Goal: Transaction & Acquisition: Purchase product/service

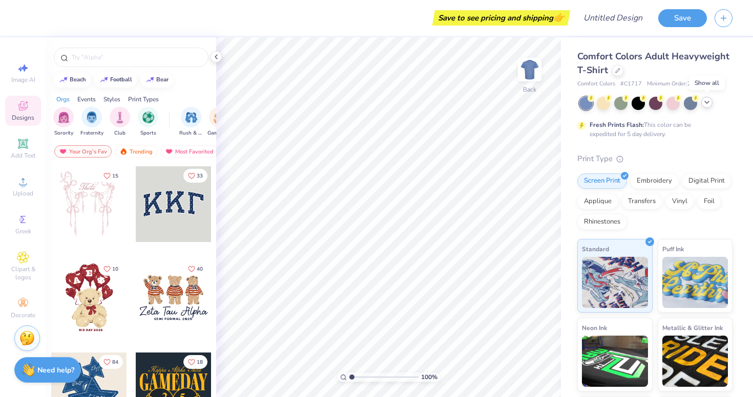
click at [705, 105] on icon at bounding box center [707, 102] width 8 height 8
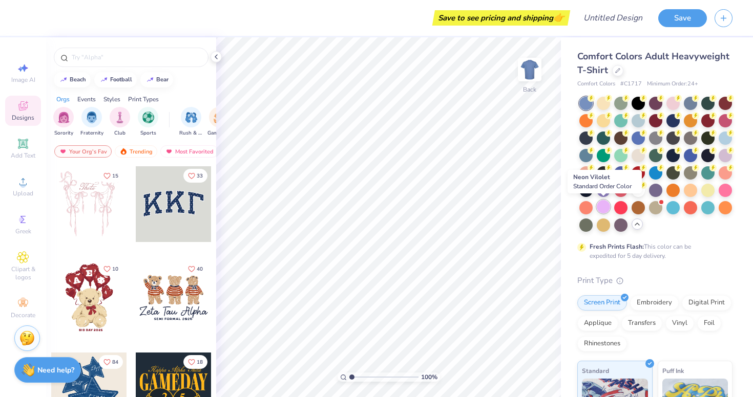
click at [600, 208] on div at bounding box center [603, 206] width 13 height 13
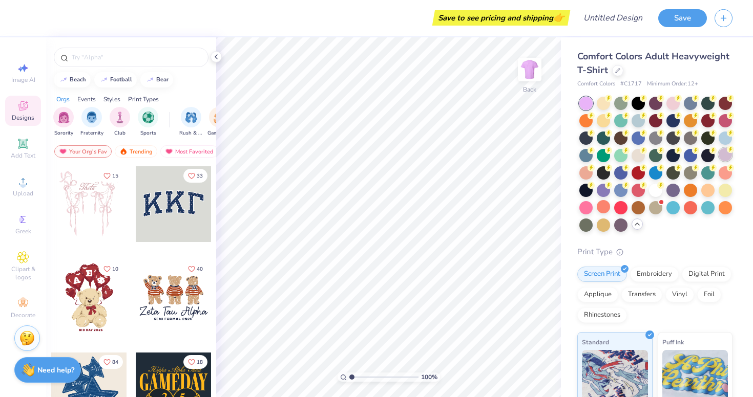
click at [727, 154] on div at bounding box center [724, 154] width 13 height 13
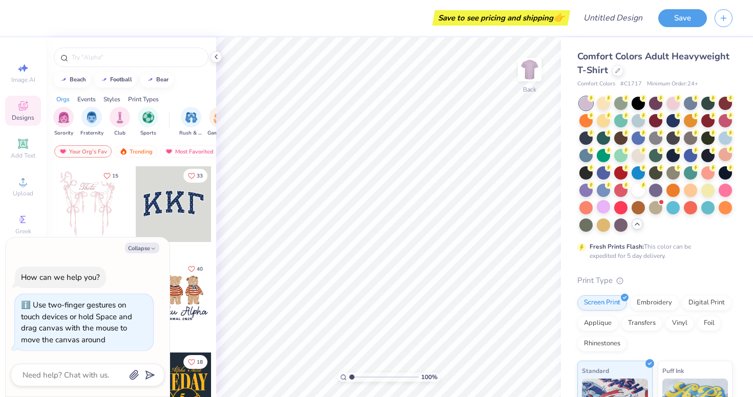
drag, startPoint x: 353, startPoint y: 377, endPoint x: 289, endPoint y: 377, distance: 64.5
type input "1"
click at [289, 377] on div "100 %" at bounding box center [388, 217] width 360 height 360
click at [660, 303] on div "Embroidery" at bounding box center [654, 301] width 49 height 15
click at [600, 300] on div "Screen Print" at bounding box center [602, 301] width 50 height 15
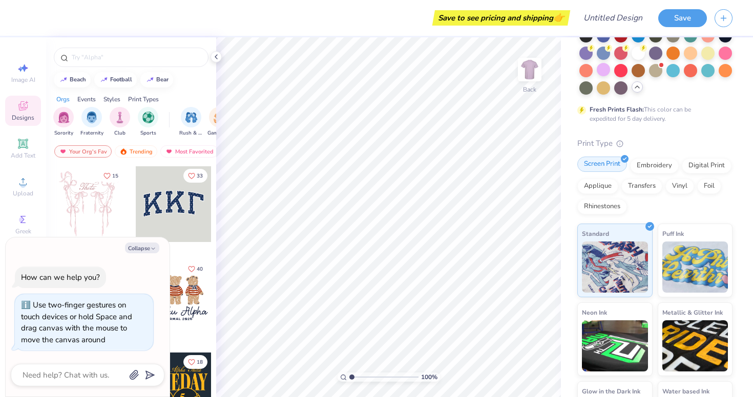
scroll to position [138, 0]
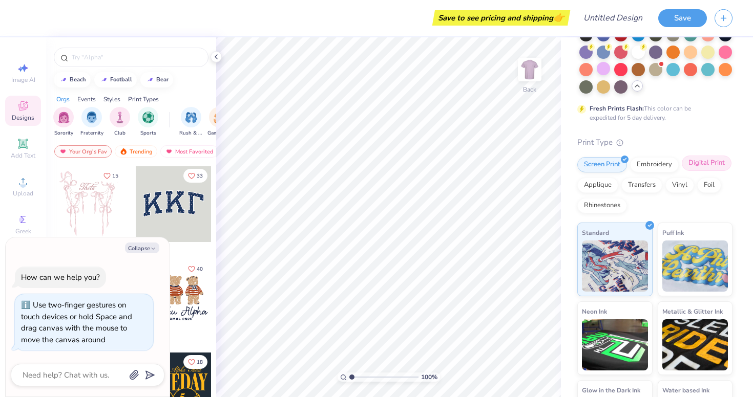
click at [708, 167] on div "Digital Print" at bounding box center [707, 163] width 50 height 15
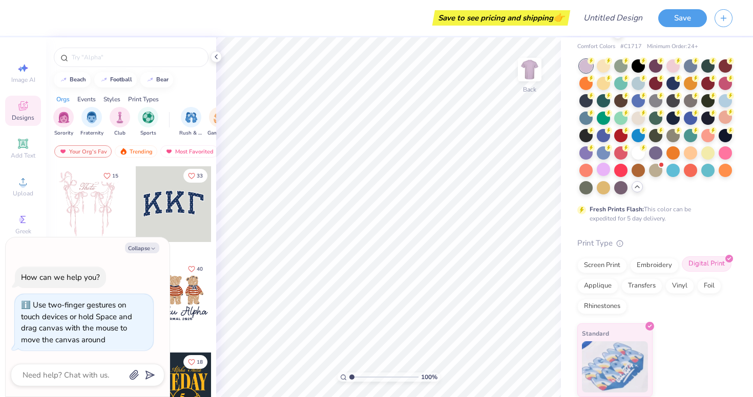
scroll to position [37, 0]
click at [592, 264] on div "Screen Print" at bounding box center [602, 264] width 50 height 15
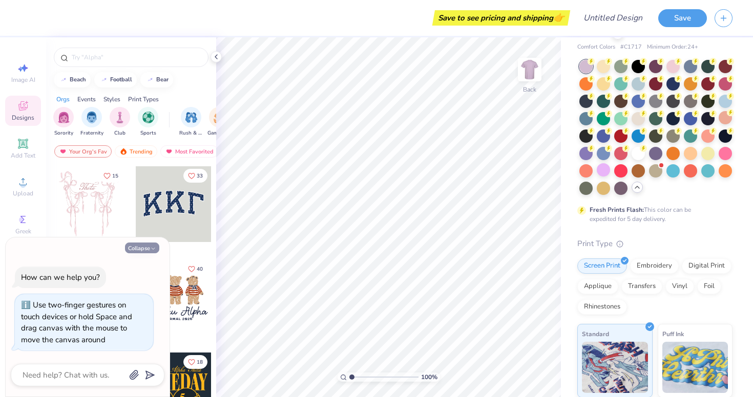
click at [148, 247] on button "Collapse" at bounding box center [142, 248] width 34 height 11
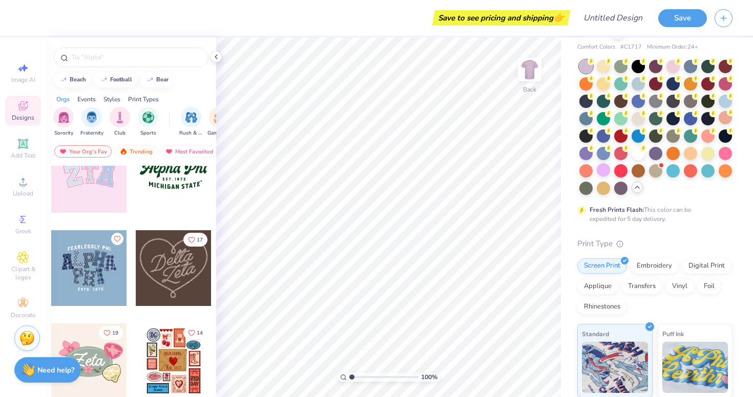
scroll to position [267, 0]
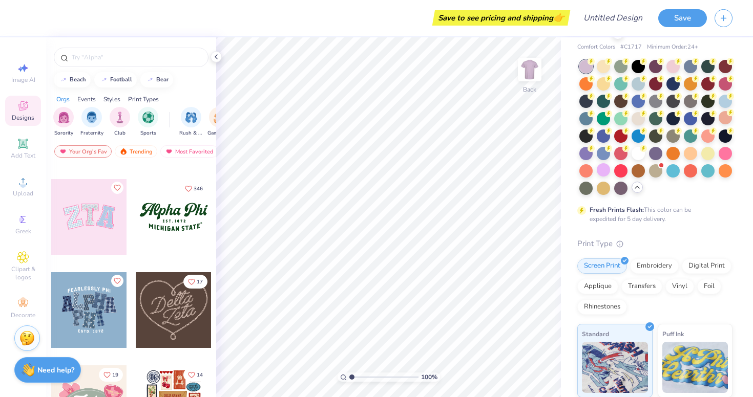
click at [99, 219] on div at bounding box center [89, 217] width 76 height 76
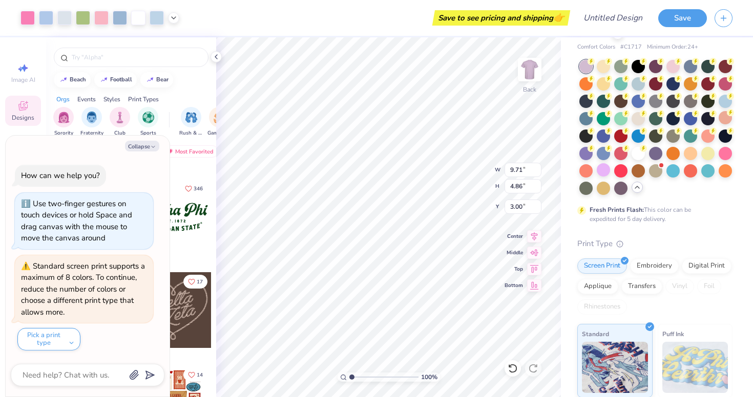
type textarea "x"
type input "3.73"
type input "1.87"
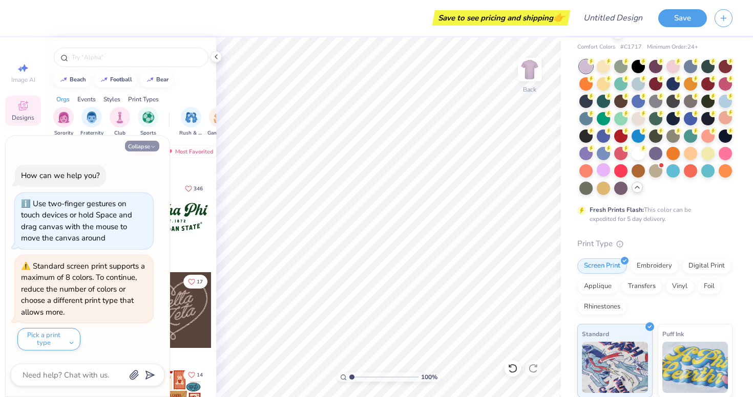
click at [144, 150] on button "Collapse" at bounding box center [142, 146] width 34 height 11
type textarea "x"
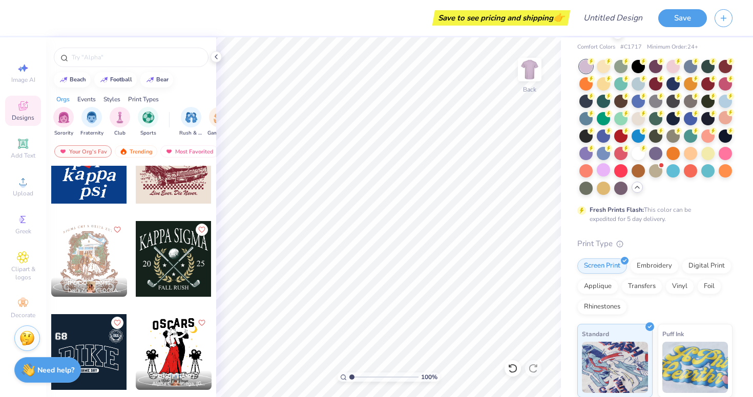
scroll to position [3229, 0]
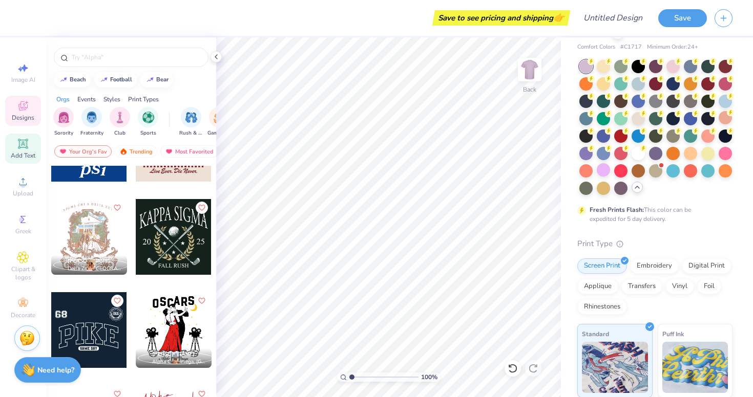
click at [21, 142] on icon at bounding box center [23, 144] width 8 height 8
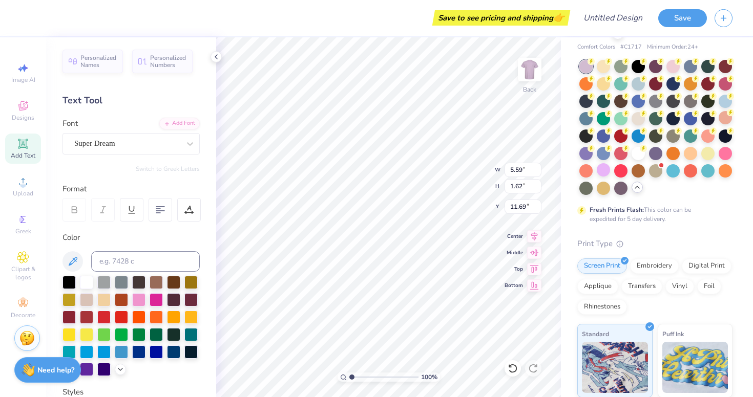
type input "2.65"
type textarea "Theta"
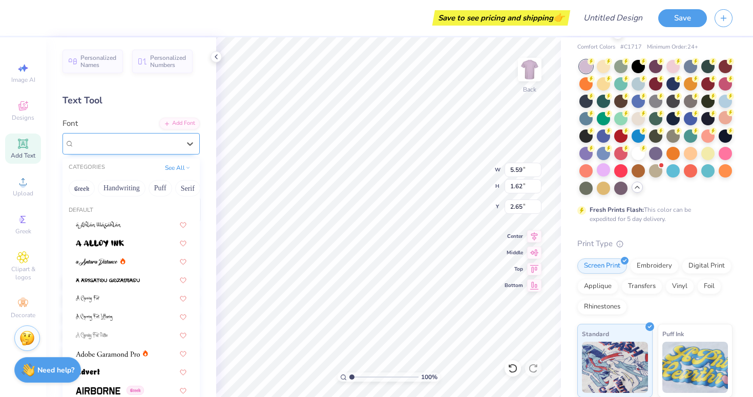
click at [139, 151] on div "Super Dream" at bounding box center [127, 144] width 108 height 16
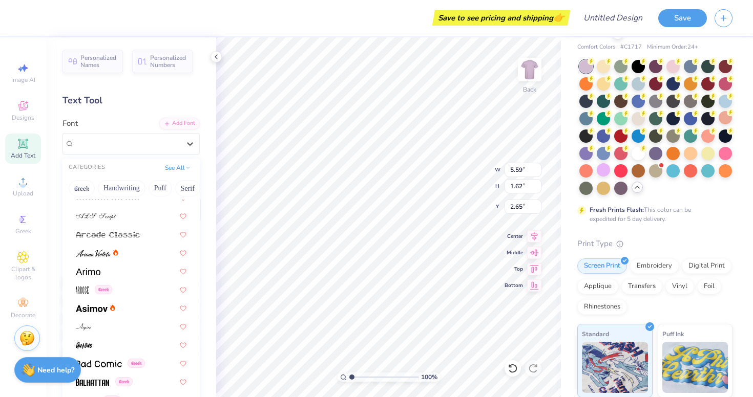
scroll to position [395, 0]
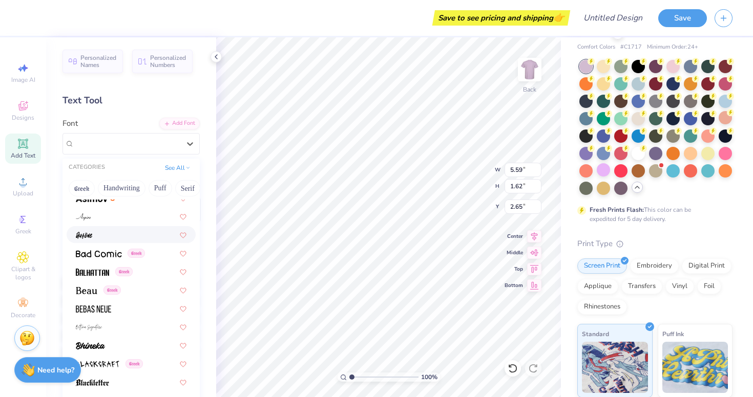
click at [86, 236] on img at bounding box center [84, 235] width 16 height 7
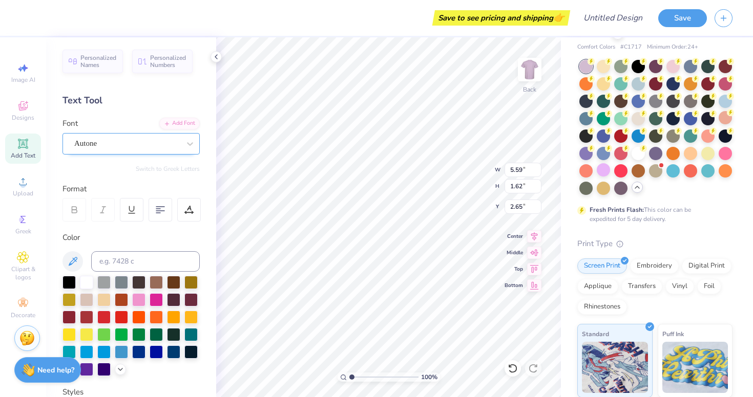
click at [95, 142] on div "Autone" at bounding box center [127, 144] width 108 height 16
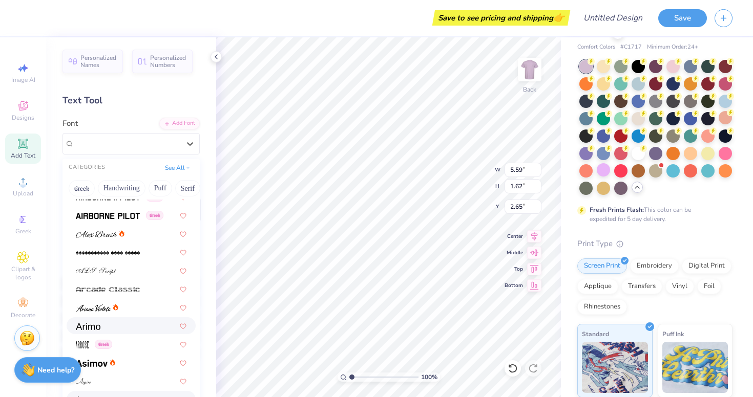
scroll to position [303, 0]
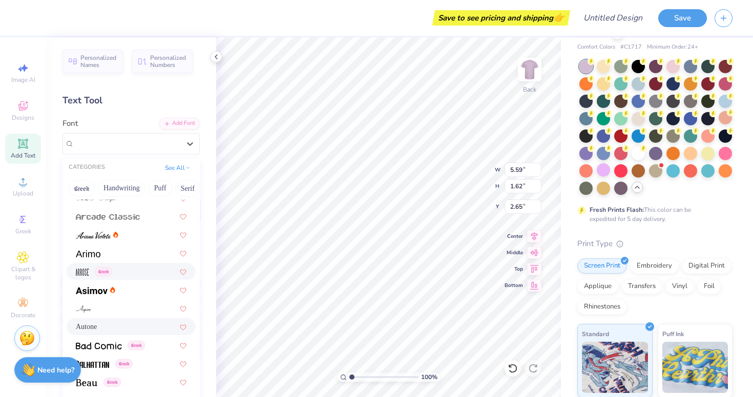
click at [83, 275] on img at bounding box center [82, 272] width 13 height 7
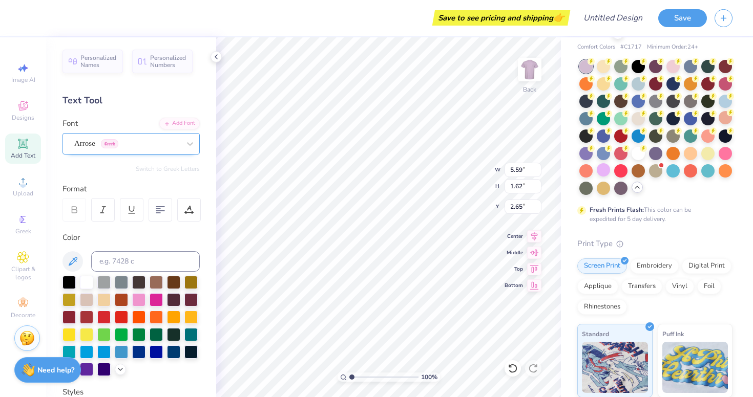
click at [127, 142] on div "Arrose Greek" at bounding box center [127, 144] width 108 height 16
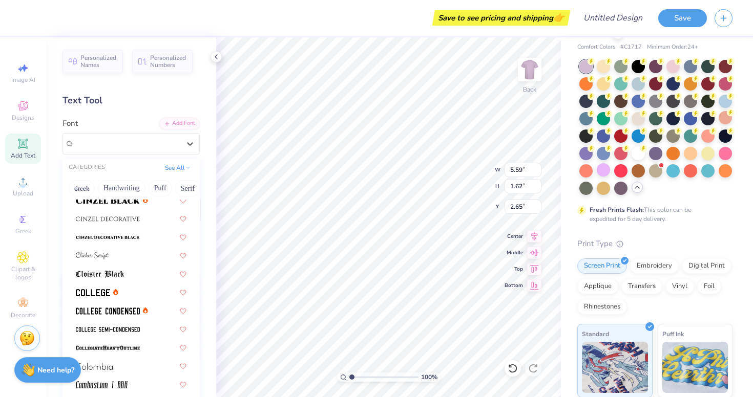
scroll to position [1265, 0]
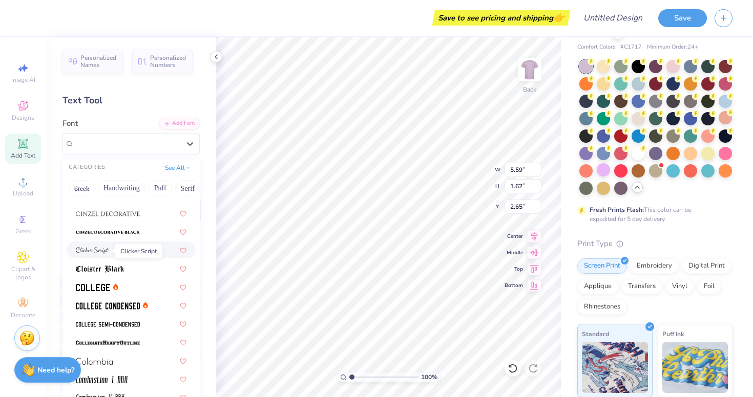
click at [88, 250] on img at bounding box center [92, 250] width 33 height 7
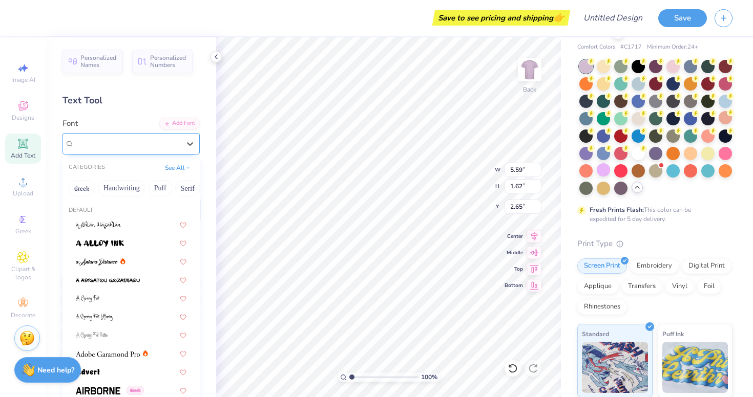
click at [108, 145] on span "Clicker Script" at bounding box center [95, 144] width 43 height 12
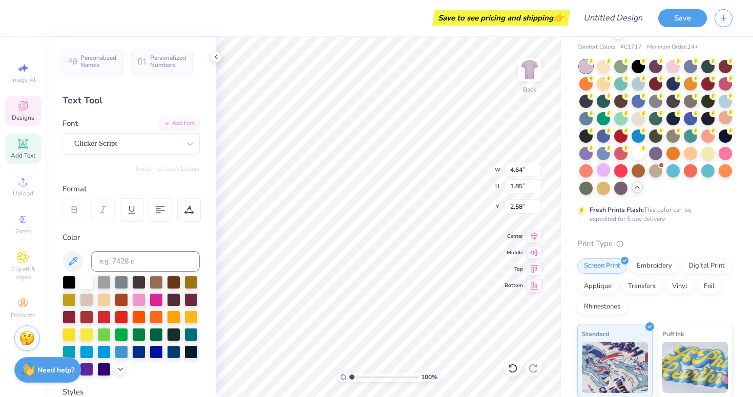
type input "2.71"
click at [29, 108] on icon at bounding box center [23, 106] width 12 height 12
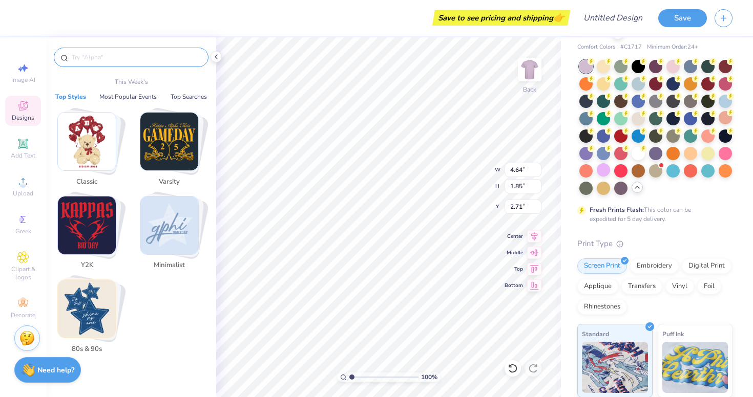
click at [114, 57] on input "text" at bounding box center [136, 57] width 131 height 10
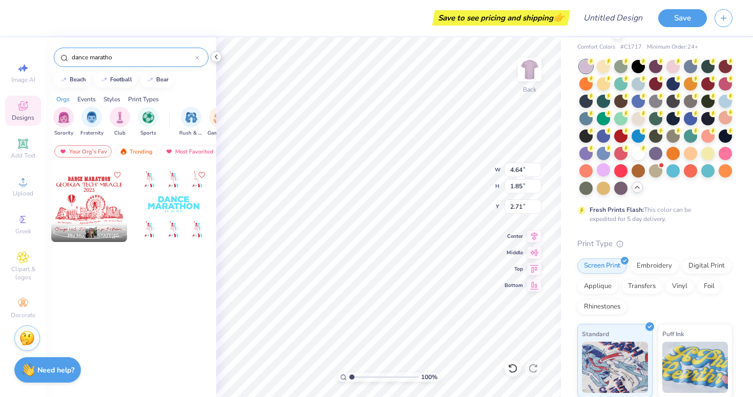
type input "dance maratho"
type input "5.22"
click at [174, 222] on div at bounding box center [174, 204] width 76 height 76
click at [135, 200] on div at bounding box center [97, 204] width 76 height 76
click at [172, 203] on div at bounding box center [174, 204] width 76 height 76
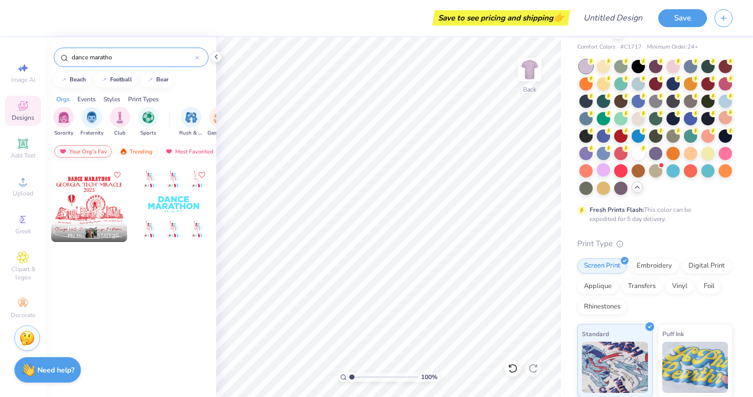
click at [95, 152] on div "Your Org's Fav" at bounding box center [82, 151] width 57 height 12
click at [188, 190] on div at bounding box center [174, 204] width 76 height 76
click at [119, 58] on input "dance maratho" at bounding box center [133, 57] width 124 height 10
type input "dance marathon"
click at [159, 209] on div at bounding box center [174, 204] width 76 height 76
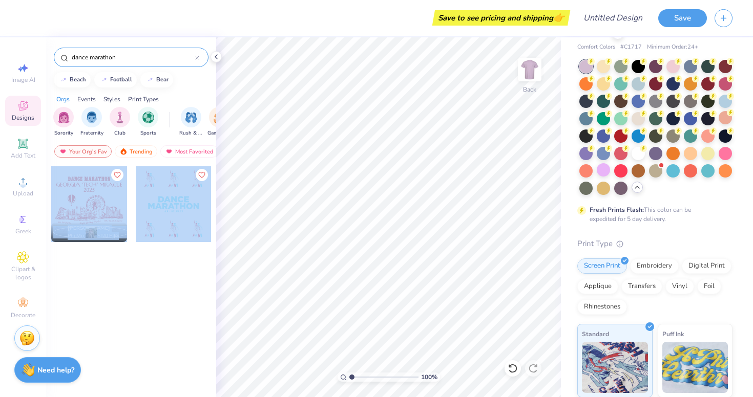
click at [225, 208] on div "Save to see pricing and shipping 👉 Design Title Save Image AI Designs Add Text …" at bounding box center [376, 198] width 753 height 397
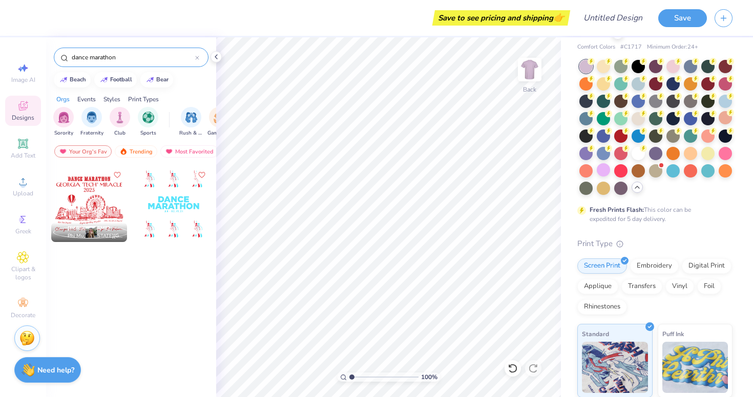
click at [183, 209] on div at bounding box center [174, 204] width 76 height 76
click at [179, 200] on div at bounding box center [174, 204] width 76 height 76
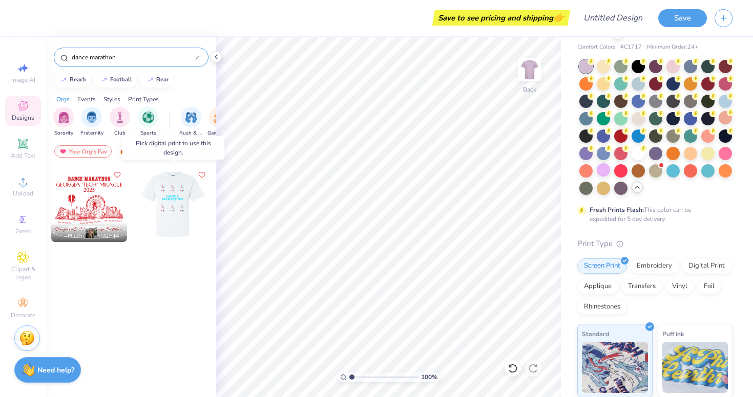
click at [179, 200] on div at bounding box center [173, 204] width 76 height 76
click at [140, 324] on div "Chesley Paschal Phi Mu, Georgia Institute of Technology" at bounding box center [131, 300] width 170 height 269
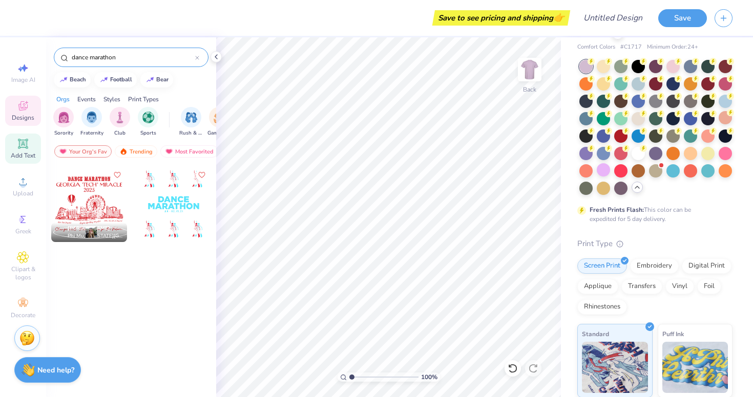
click at [23, 146] on icon at bounding box center [23, 144] width 8 height 8
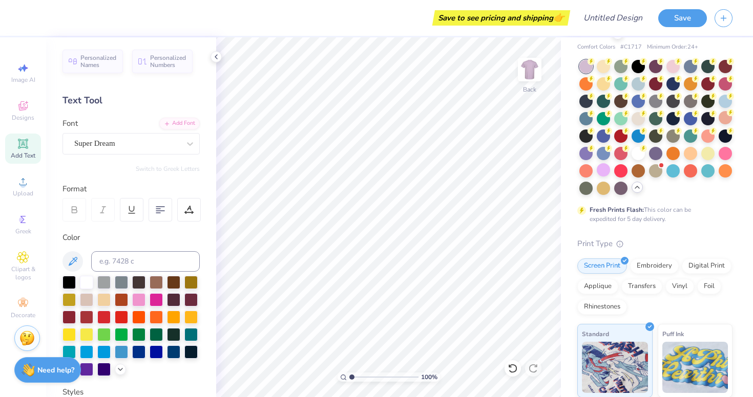
click at [36, 144] on div "Add Text" at bounding box center [23, 149] width 36 height 30
type textarea "d"
type textarea "Dance Marathon"
click at [163, 210] on icon at bounding box center [160, 209] width 9 height 9
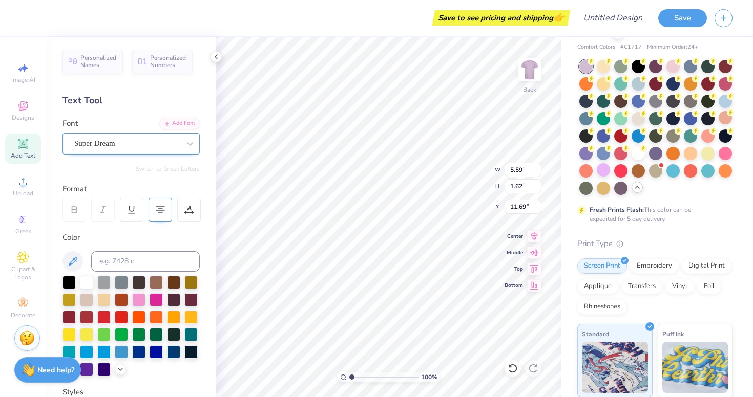
click at [122, 150] on div "Super Dream" at bounding box center [127, 144] width 108 height 16
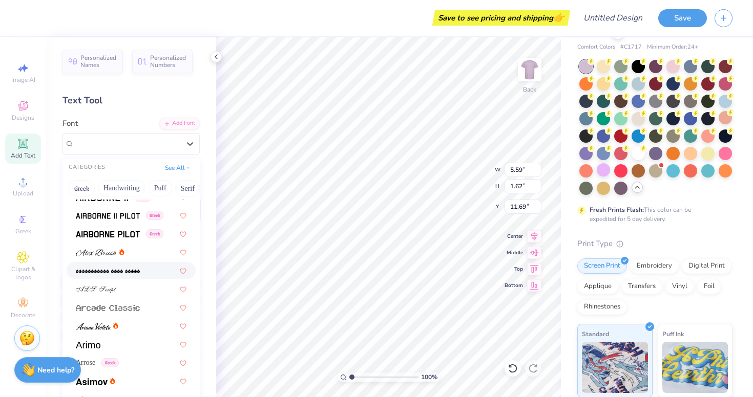
scroll to position [228, 0]
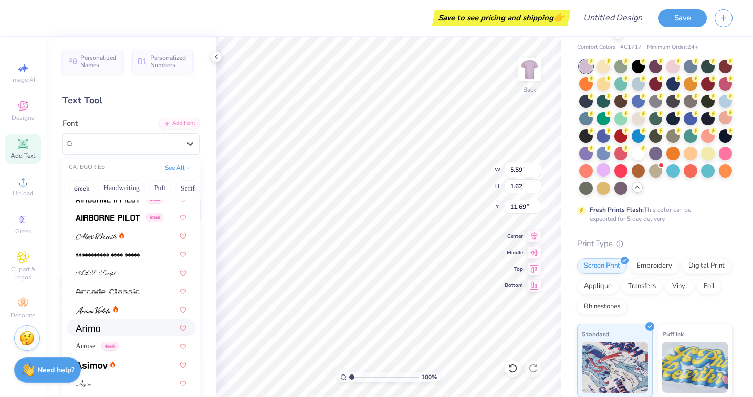
click at [110, 333] on div at bounding box center [131, 328] width 111 height 11
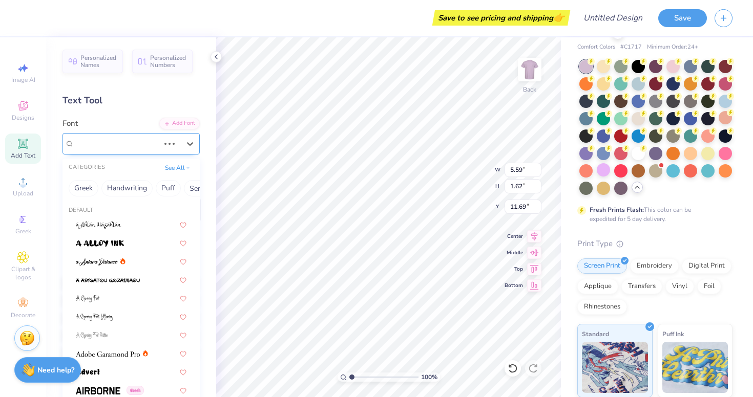
click at [146, 140] on div "Super Dream" at bounding box center [116, 144] width 87 height 16
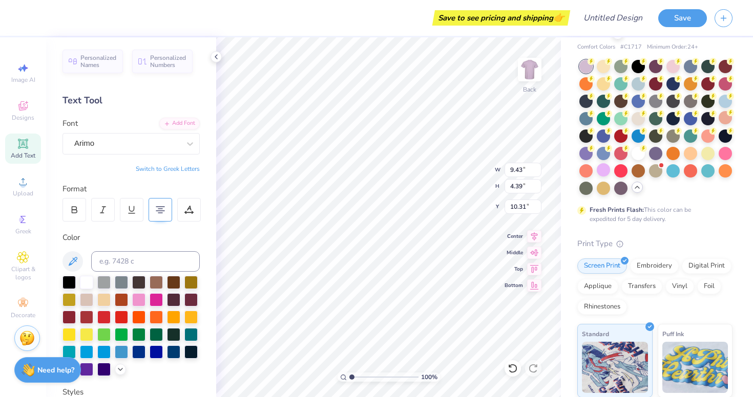
scroll to position [1, 1]
type textarea "Dance Marathon Theta"
click at [23, 112] on icon at bounding box center [23, 106] width 12 height 12
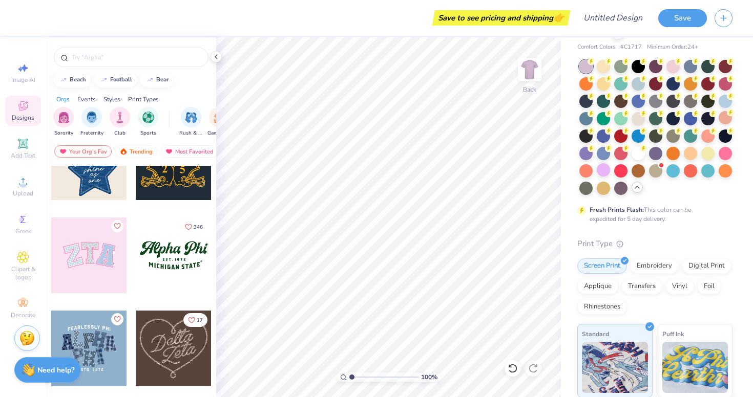
scroll to position [227, 0]
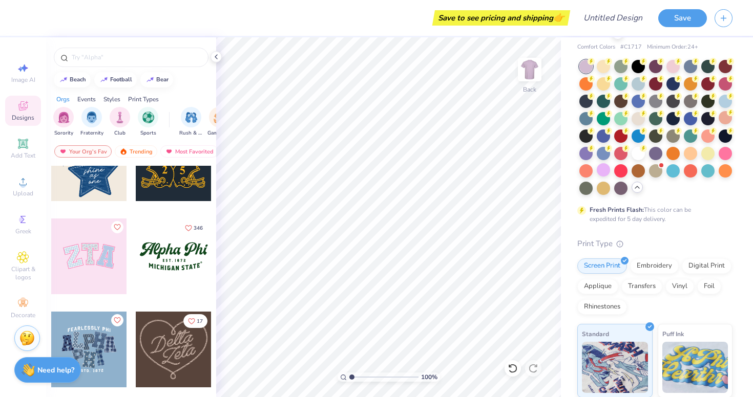
click at [169, 262] on div at bounding box center [174, 257] width 76 height 76
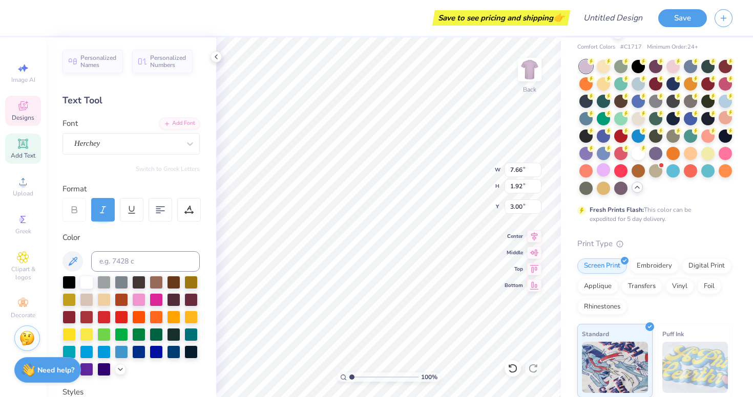
scroll to position [0, 0]
type textarea "Theta"
type input "5.85"
type input "0.87"
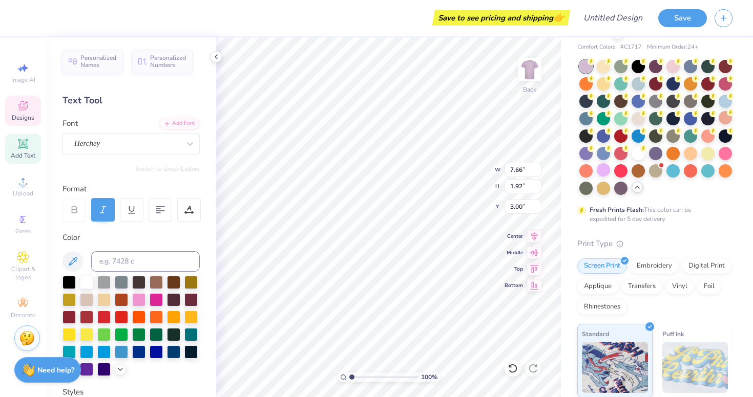
type input "5.39"
type input "2.61"
type input "0.32"
type input "4.95"
type input "5.85"
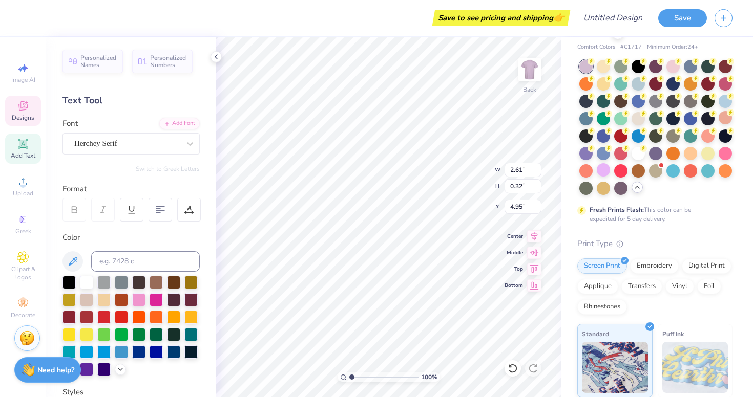
type input "0.87"
type input "5.39"
type textarea "M"
type textarea "Knightthon"
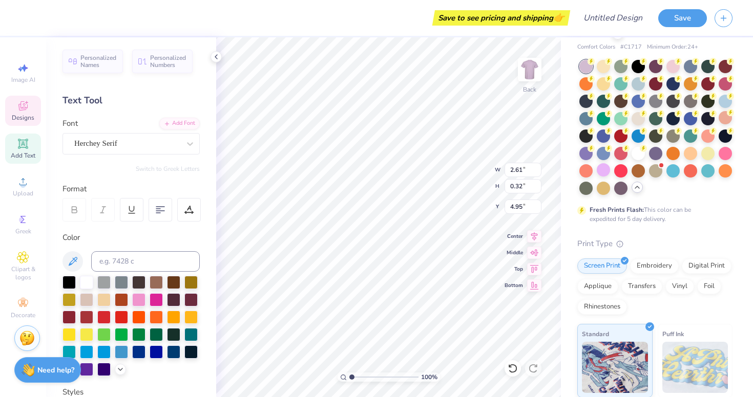
scroll to position [0, 3]
type textarea "E S T . April 11 2025"
type input "3.82"
type input "1.58"
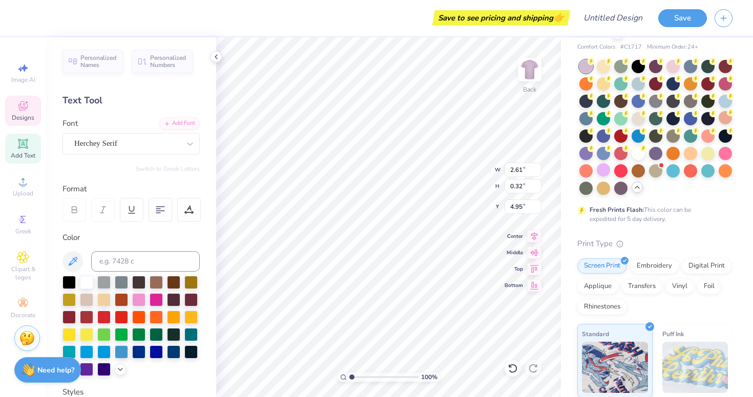
type input "3.02"
click at [78, 283] on div at bounding box center [130, 326] width 137 height 100
click at [83, 284] on div at bounding box center [86, 281] width 13 height 13
type input "3.82"
type input "1.58"
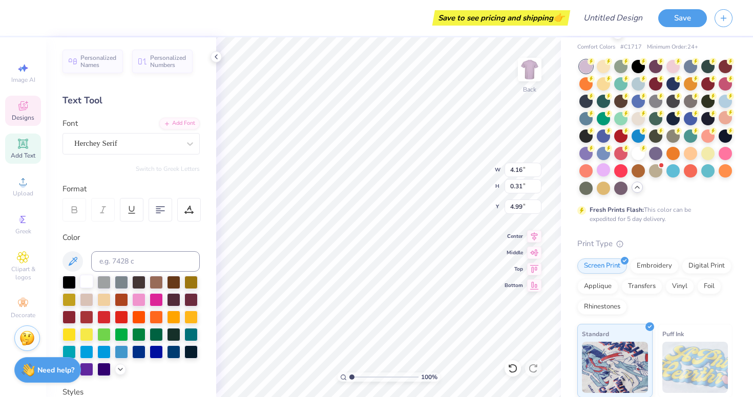
type input "3.02"
click at [87, 279] on div at bounding box center [86, 281] width 13 height 13
click at [81, 286] on div at bounding box center [86, 281] width 13 height 13
type input "3.00"
type input "2.55"
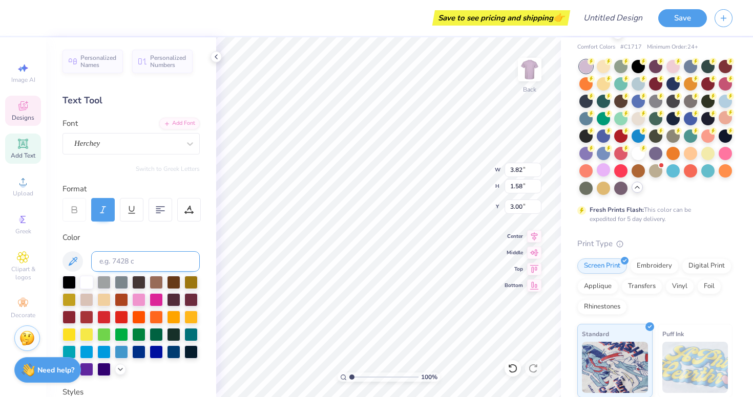
type input "1.05"
type input "3.53"
type input "3.13"
type input "0.23"
type input "5.06"
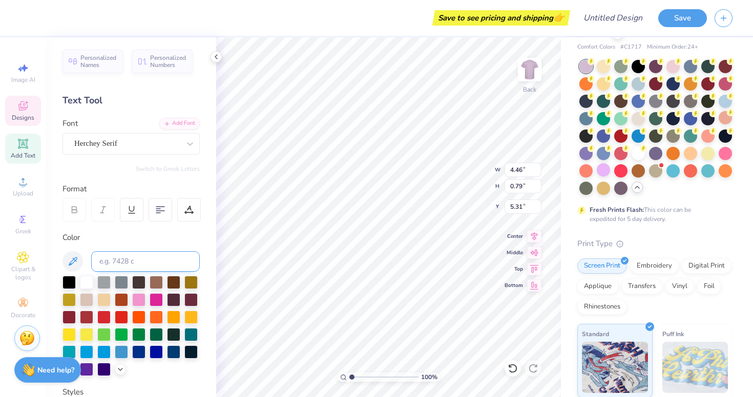
type input "3.23"
type input "0.57"
type input "5.53"
type input "2.95"
type input "1.22"
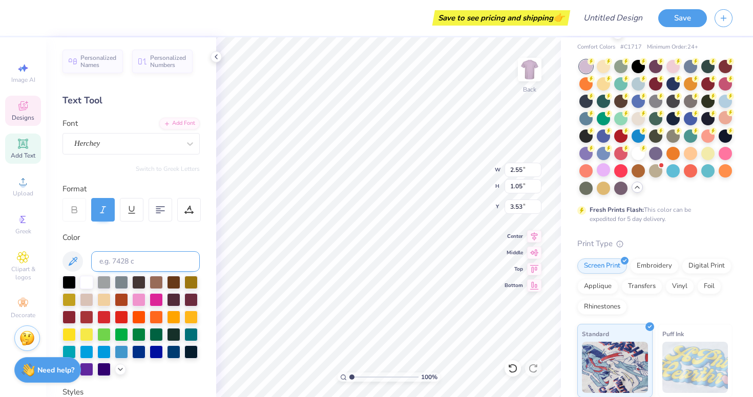
type input "3.36"
type input "3.31"
type input "1.37"
type input "3.00"
type input "4.68"
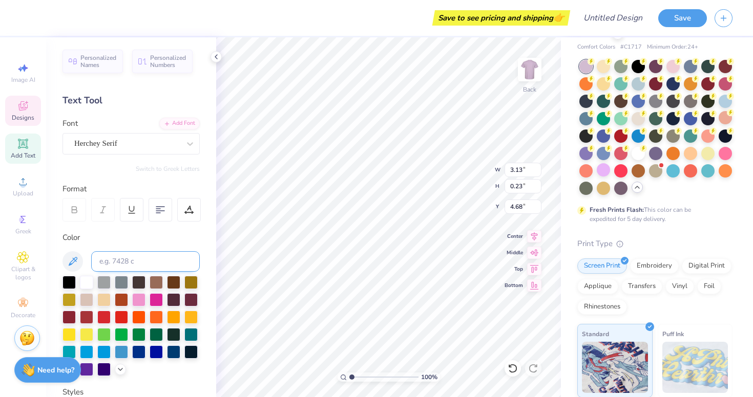
type input "3.23"
type input "0.57"
type input "5.25"
type input "4.21"
type input "0.74"
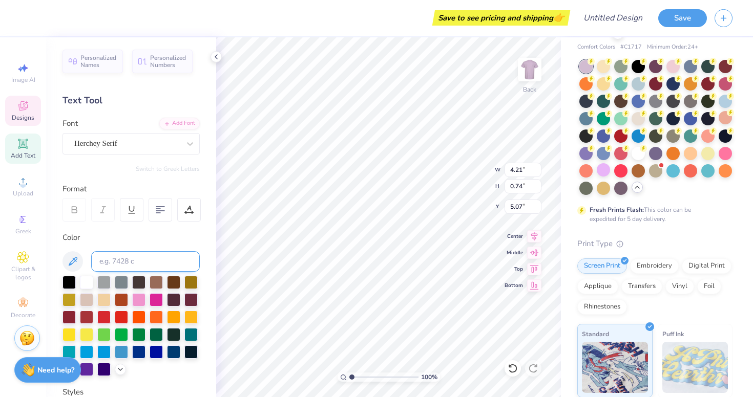
type input "5.08"
type input "3.31"
type input "1.37"
type input "3.00"
type input "3.56"
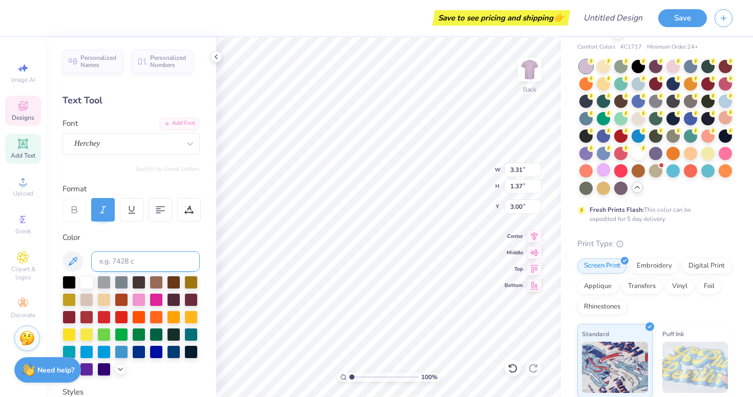
type input "1.47"
type input "2.89"
type input "3.00"
type input "2.86"
type input "0.21"
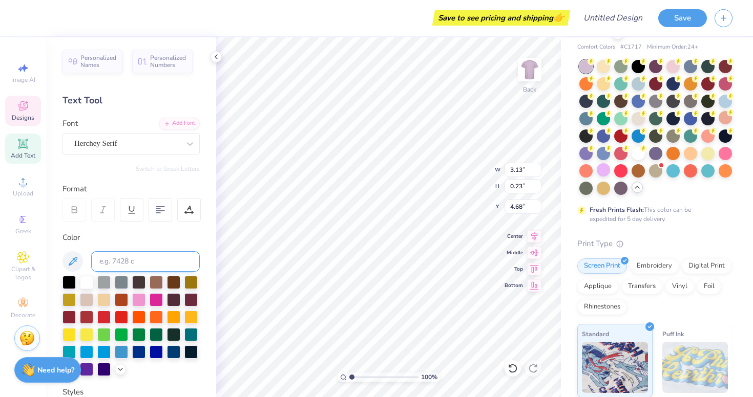
type input "4.69"
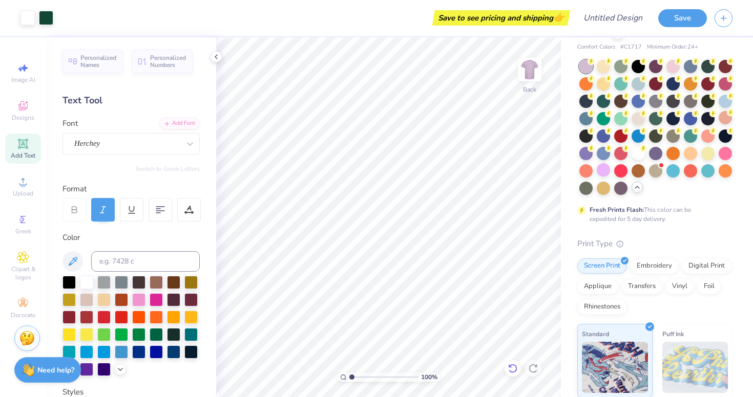
click at [515, 370] on icon at bounding box center [512, 369] width 10 height 10
click at [535, 372] on icon at bounding box center [532, 368] width 9 height 9
click at [530, 77] on img at bounding box center [529, 69] width 41 height 41
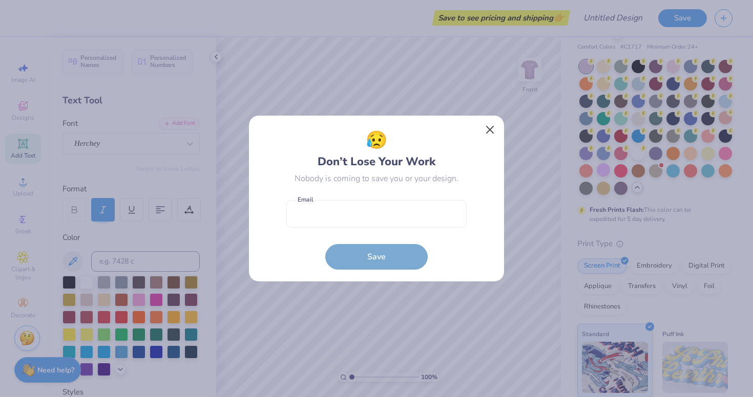
click at [481, 131] on button "Close" at bounding box center [489, 129] width 19 height 19
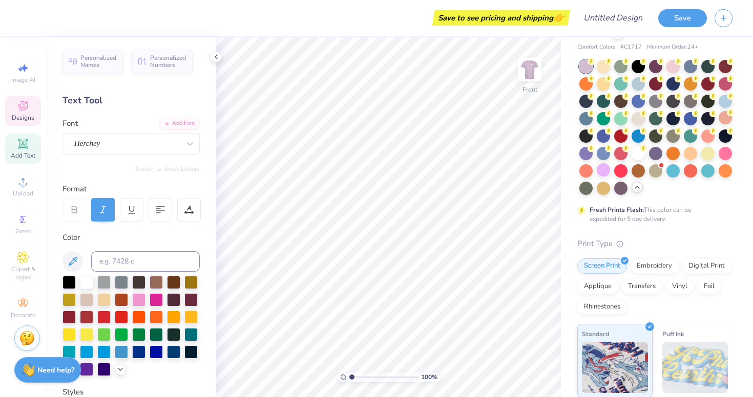
click at [28, 110] on icon at bounding box center [23, 106] width 12 height 12
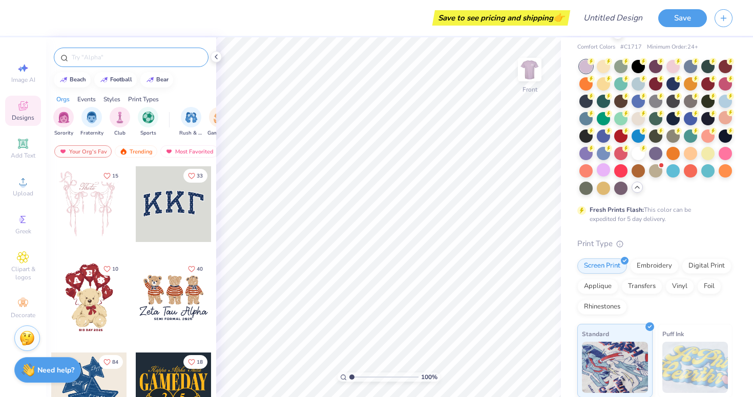
click at [130, 58] on input "text" at bounding box center [136, 57] width 131 height 10
type input "for the kids"
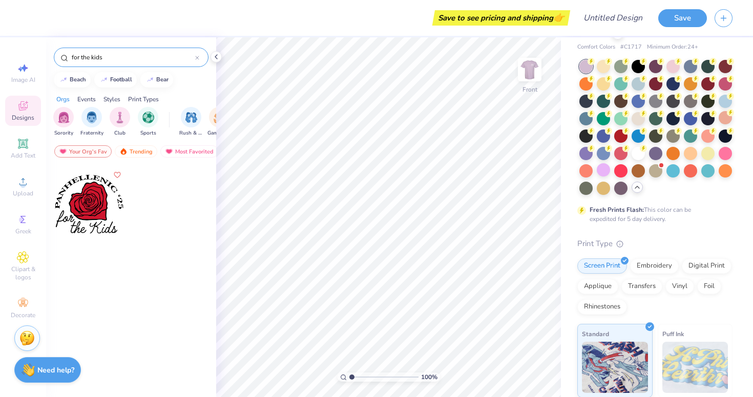
drag, startPoint x: 123, startPoint y: 55, endPoint x: 25, endPoint y: 54, distance: 98.8
click at [25, 54] on div "Save to see pricing and shipping 👉 Design Title Save Image AI Designs Add Text …" at bounding box center [376, 198] width 753 height 397
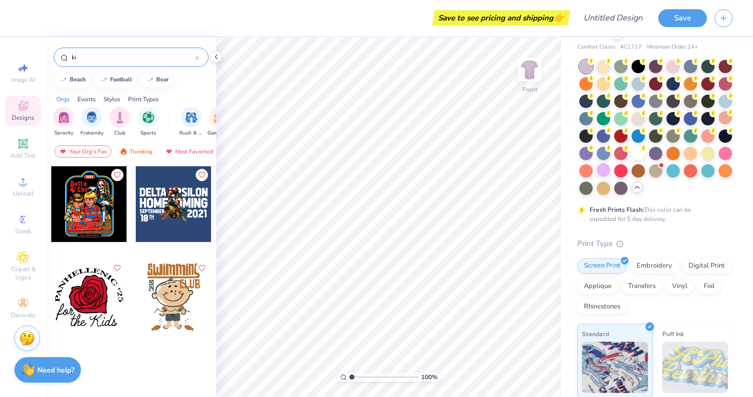
type input "k"
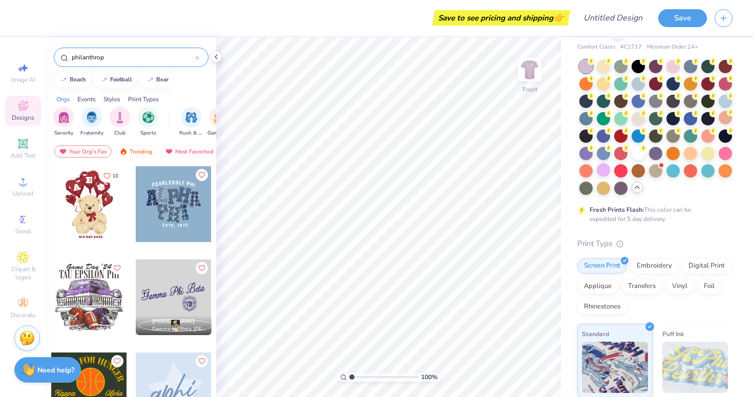
type input "philanthropy"
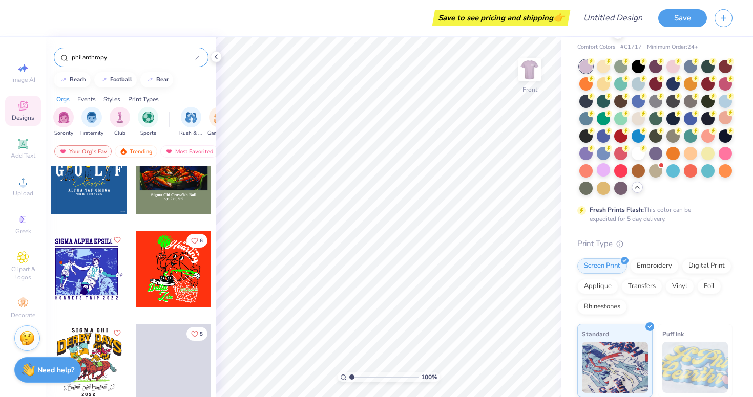
scroll to position [1631, 0]
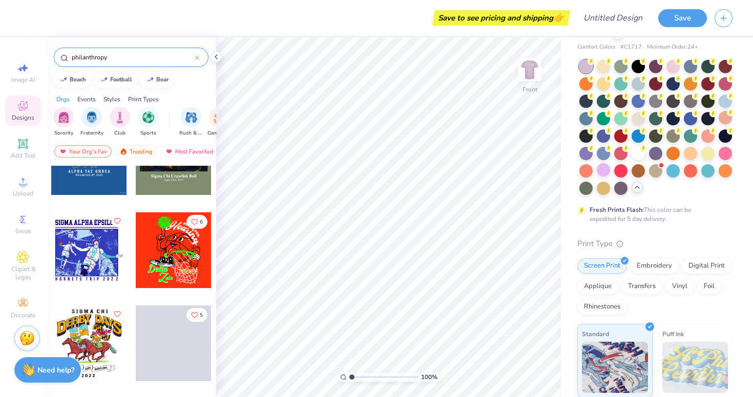
click at [62, 56] on div "philanthropy" at bounding box center [131, 57] width 155 height 19
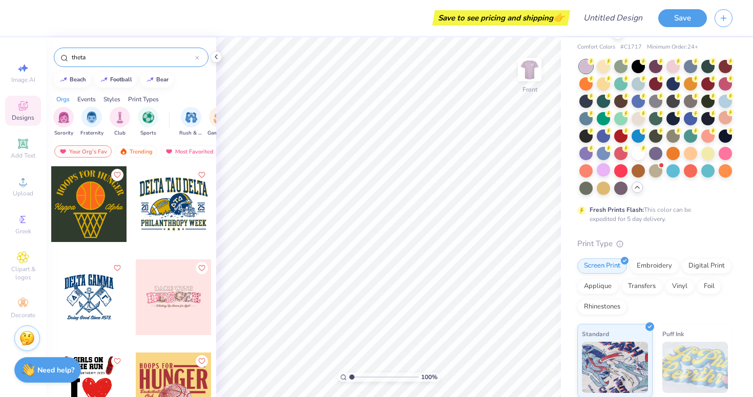
type input "theta"
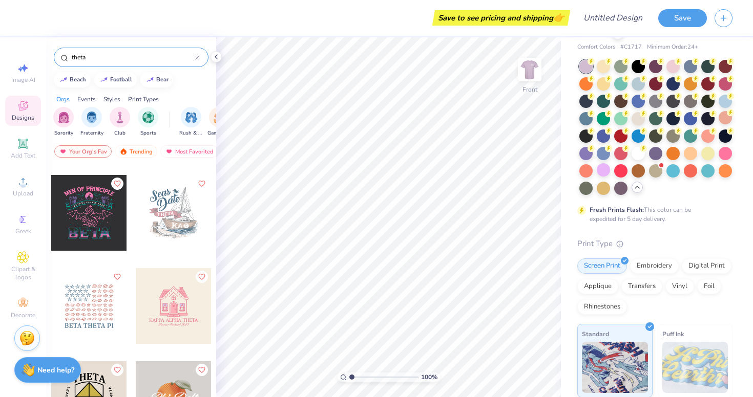
scroll to position [2416, 0]
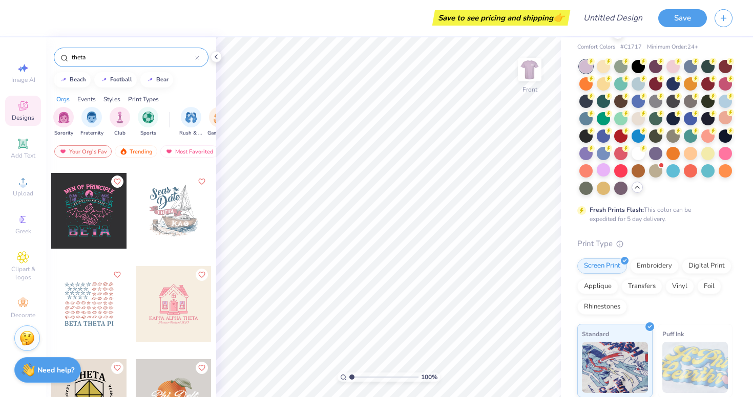
click at [176, 292] on div at bounding box center [174, 304] width 76 height 76
type input "10.26"
type input "11.73"
type input "9.48"
type input "8.85"
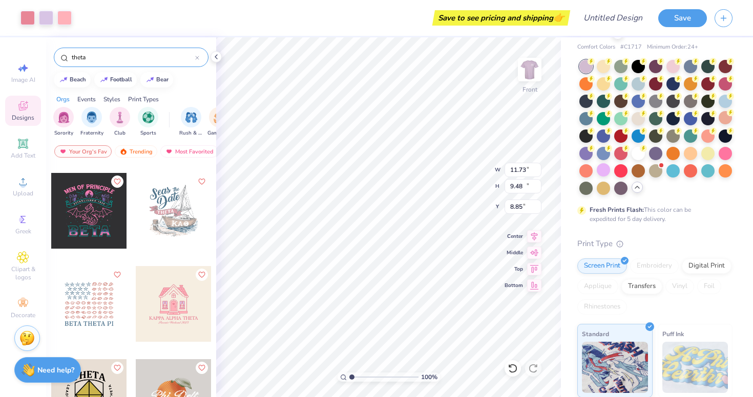
type input "13.09"
type input "10.58"
type input "7.75"
type input "13.99"
type input "11.30"
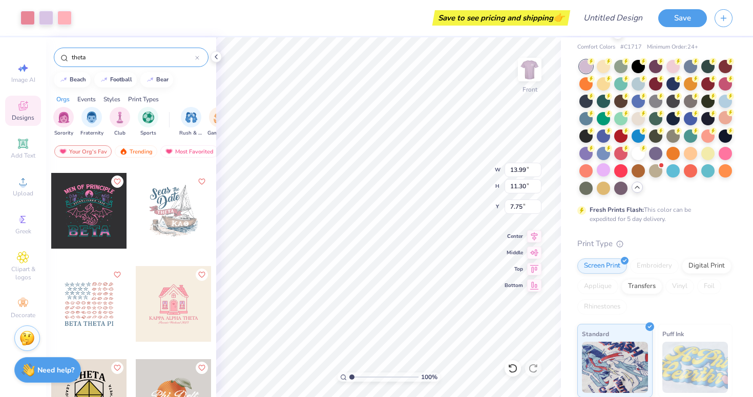
type input "6.69"
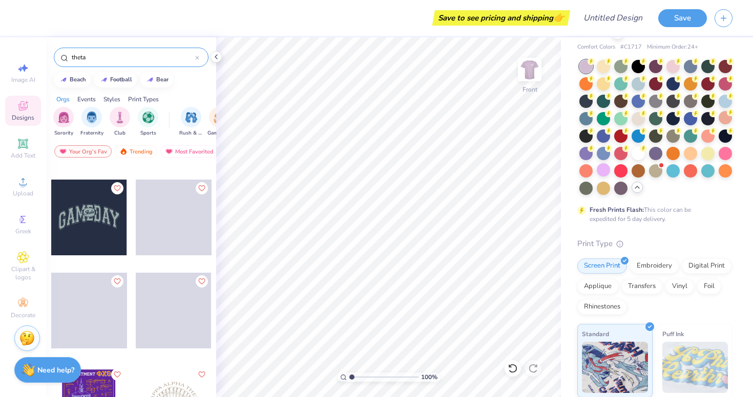
scroll to position [3074, 0]
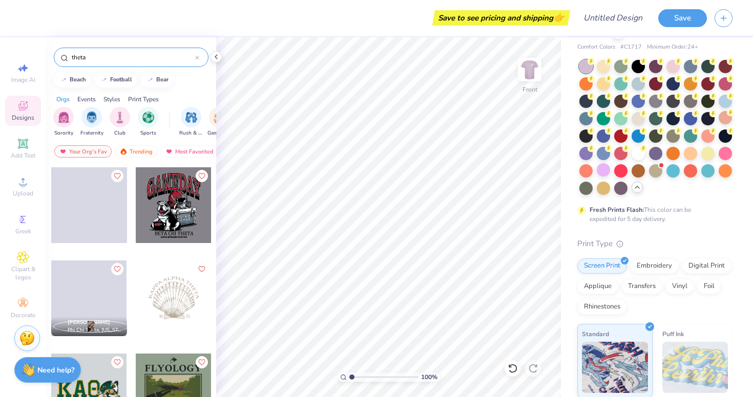
click at [196, 55] on div at bounding box center [197, 57] width 4 height 9
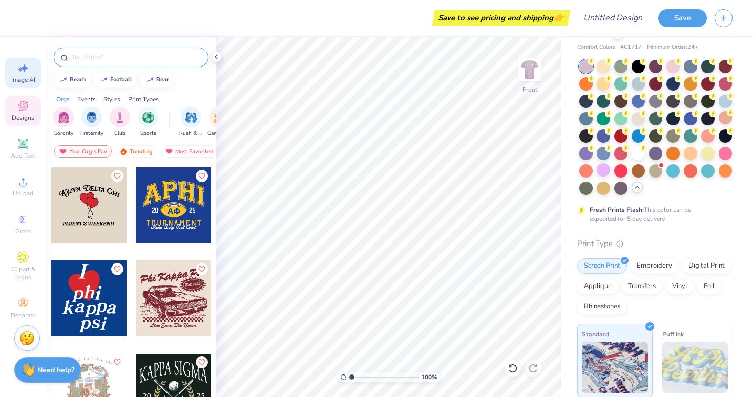
click at [28, 71] on icon at bounding box center [23, 68] width 12 height 12
select select "4"
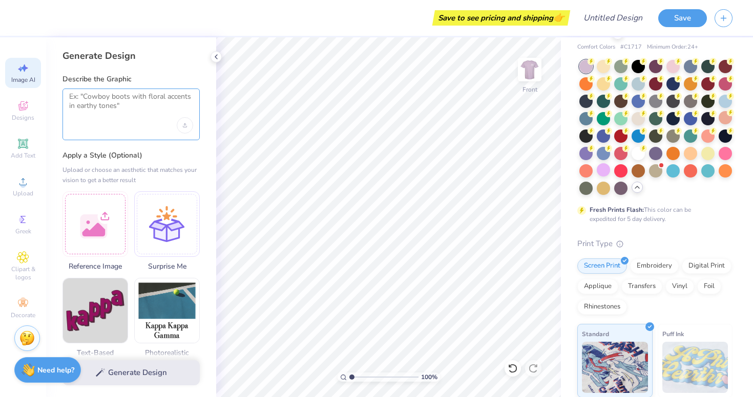
click at [119, 115] on textarea at bounding box center [131, 105] width 124 height 26
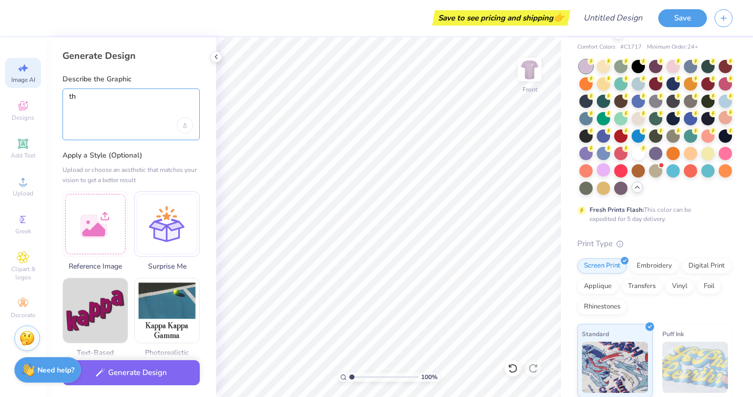
type textarea "t"
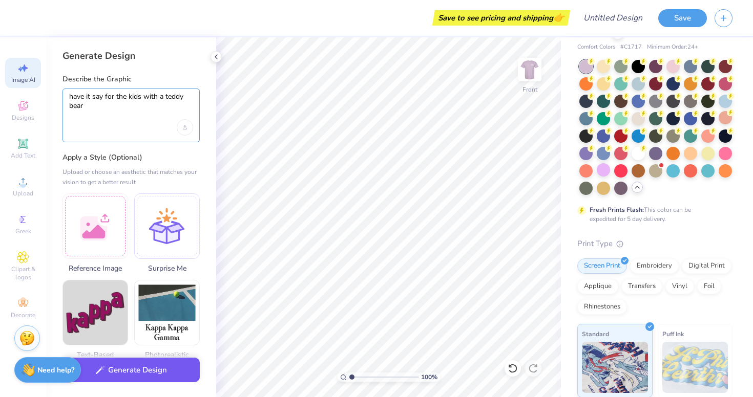
type textarea "have it say for the kids with a teddy bear"
click at [161, 378] on button "Generate Design" at bounding box center [130, 370] width 137 height 25
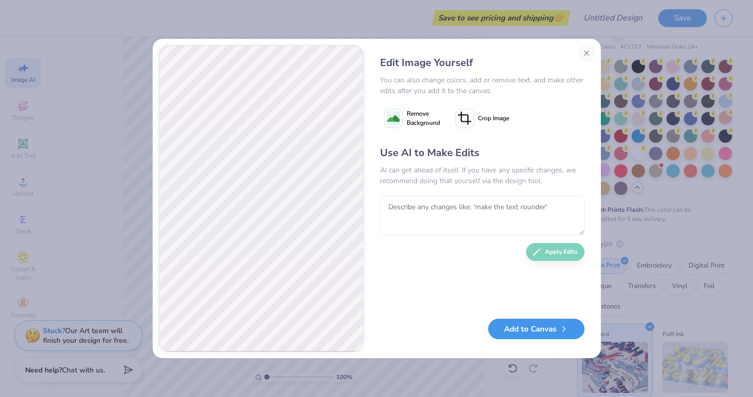
click at [523, 337] on button "Add to Canvas" at bounding box center [536, 329] width 96 height 21
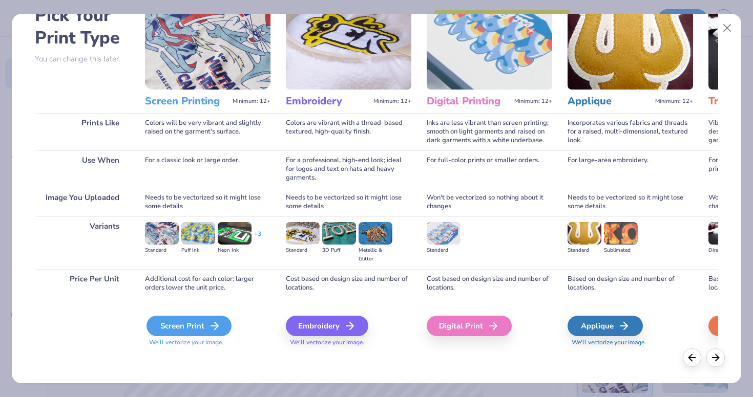
scroll to position [62, 0]
click at [187, 334] on div "Screen Print" at bounding box center [188, 326] width 85 height 20
click at [197, 328] on div "Screen Print" at bounding box center [188, 326] width 85 height 20
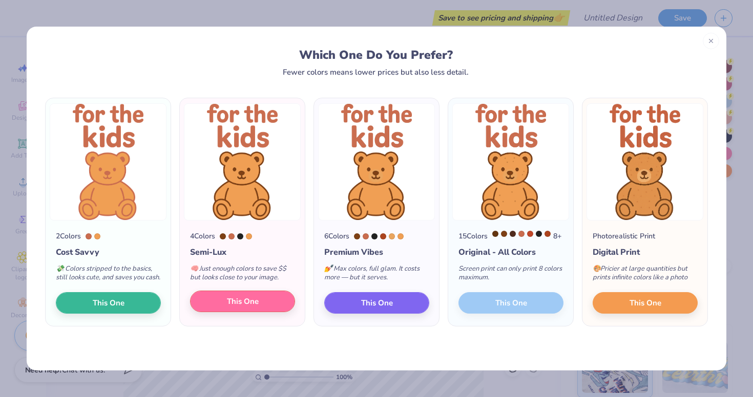
click at [233, 308] on span "This One" at bounding box center [243, 302] width 32 height 12
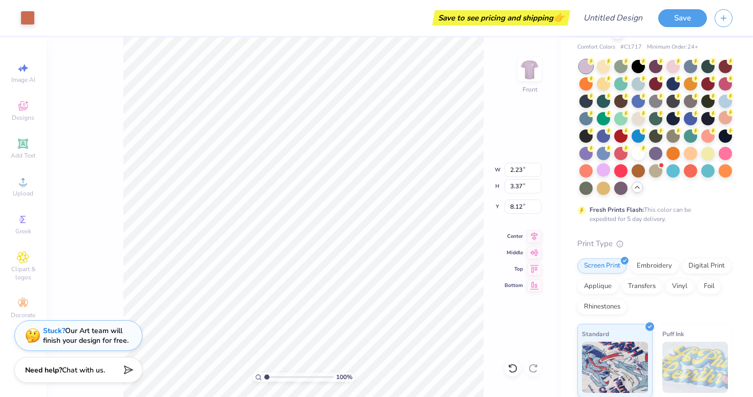
type input "1.82"
type input "2.41"
type input "9.11"
click at [25, 147] on icon at bounding box center [23, 144] width 8 height 8
type input "5.69"
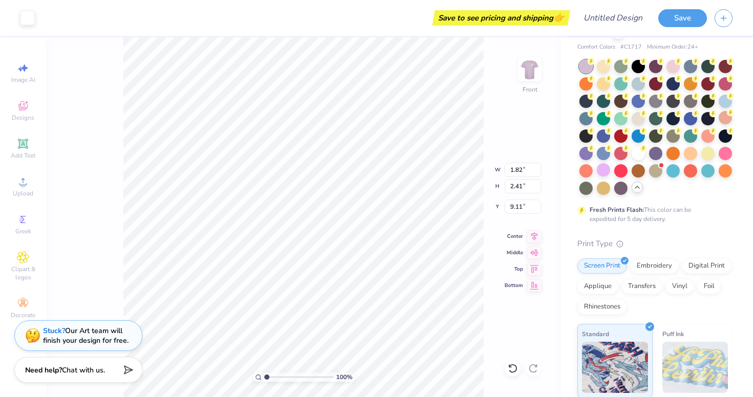
type input "1.65"
type input "12.93"
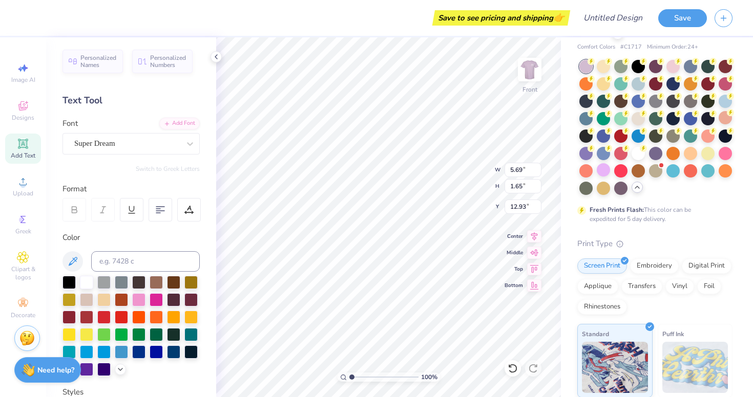
type textarea "T"
type input "1.74"
type input "1.95"
type input "5.72"
click at [88, 281] on div at bounding box center [86, 281] width 13 height 13
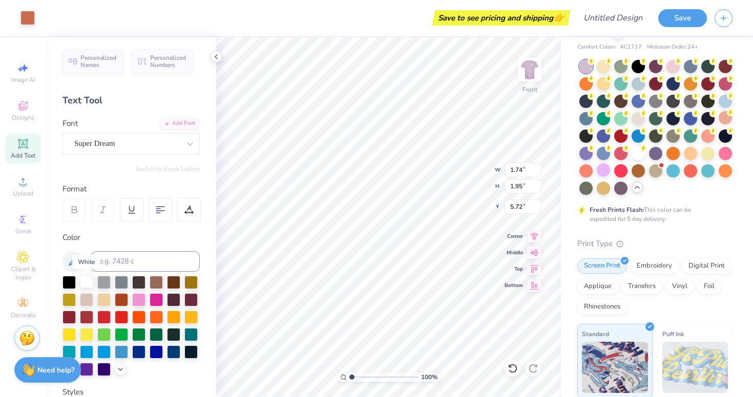
click at [82, 287] on div at bounding box center [86, 281] width 13 height 13
click at [88, 283] on div at bounding box center [86, 281] width 13 height 13
click at [18, 68] on icon at bounding box center [23, 68] width 12 height 12
select select "4"
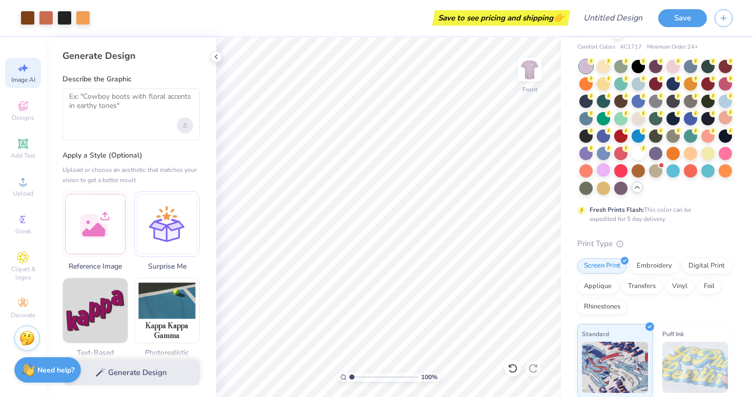
click at [180, 130] on div "Upload image" at bounding box center [185, 125] width 16 height 16
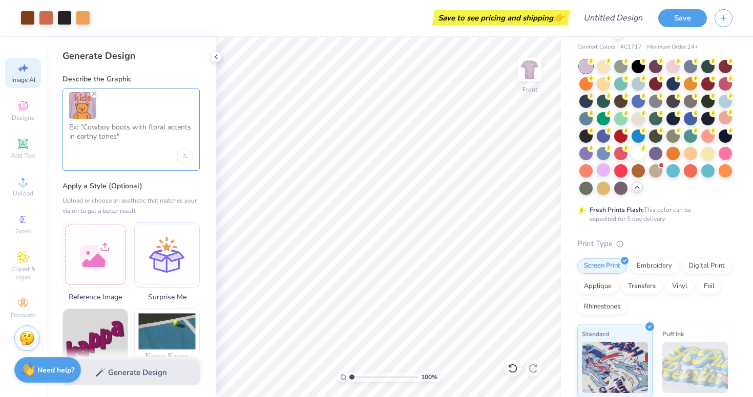
click at [109, 132] on textarea at bounding box center [131, 136] width 124 height 26
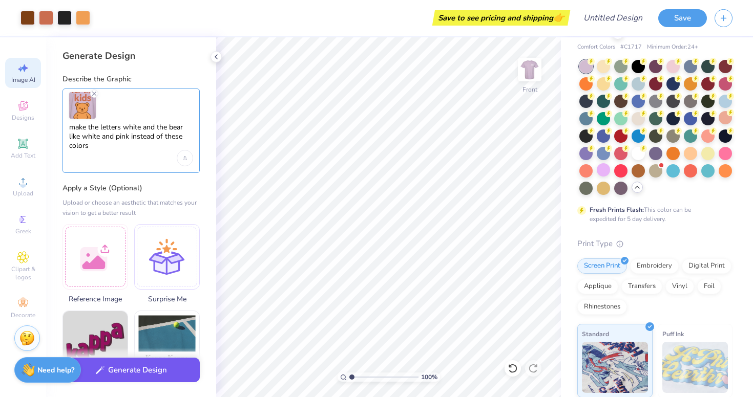
type textarea "make the letters white and the bear like white and pink instead of these colors"
click at [142, 376] on button "Generate Design" at bounding box center [130, 370] width 137 height 25
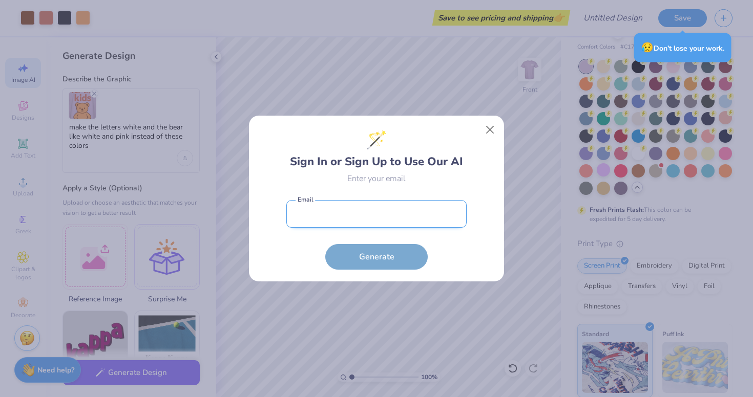
click at [345, 227] on input "email" at bounding box center [376, 214] width 180 height 28
type input "[EMAIL_ADDRESS][DOMAIN_NAME]"
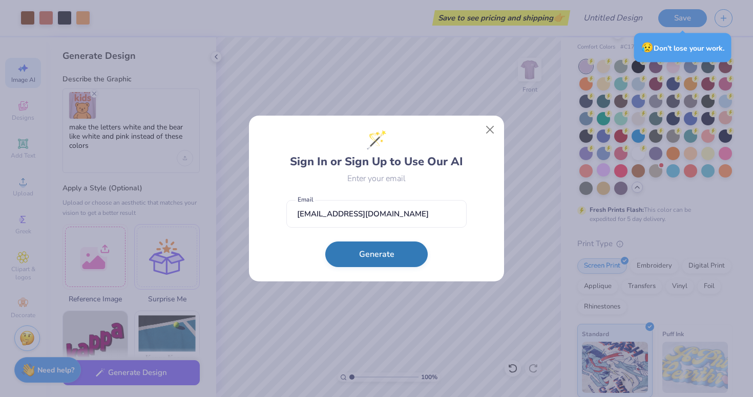
click at [373, 257] on button "Generate" at bounding box center [376, 255] width 102 height 26
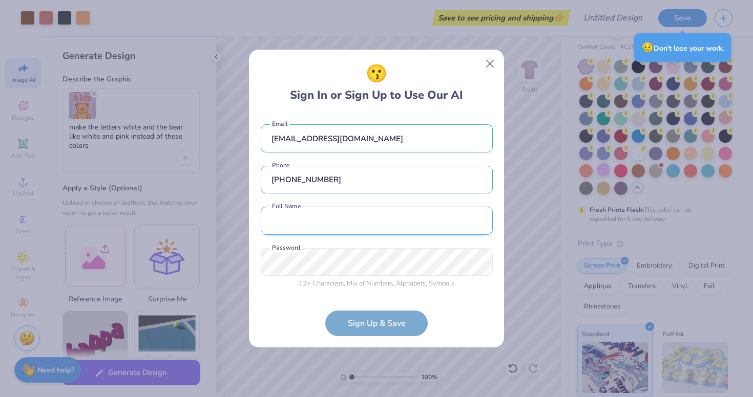
type input "[PHONE_NUMBER]"
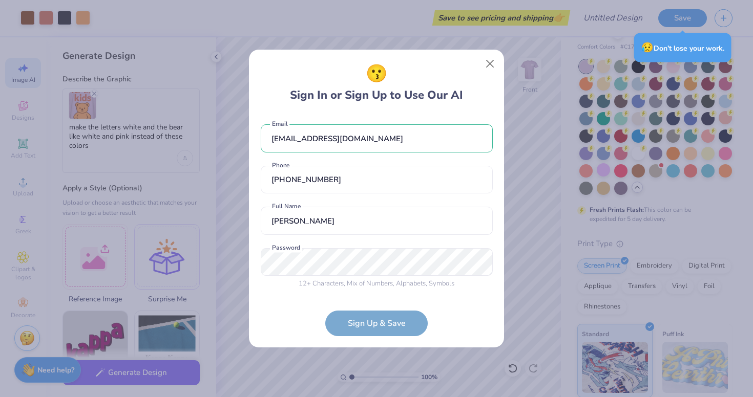
click at [305, 252] on div "ains23ellis@gmail.com Email (941) 893-0772 Phone Ainsley Both first and last na…" at bounding box center [377, 204] width 232 height 180
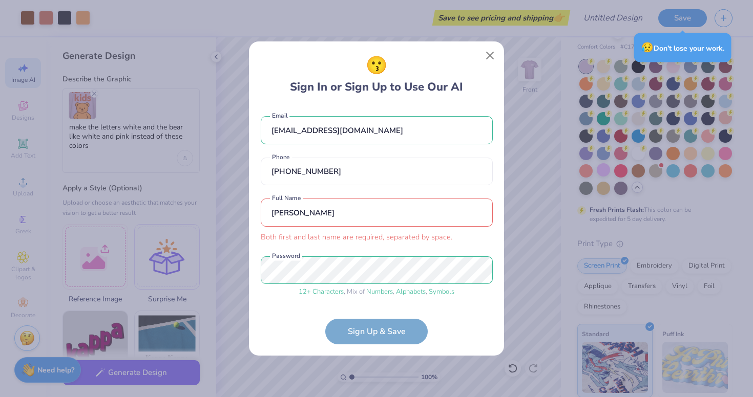
click at [320, 205] on input "Ainsley" at bounding box center [377, 213] width 232 height 28
click at [320, 218] on input "Ainsley" at bounding box center [377, 213] width 232 height 28
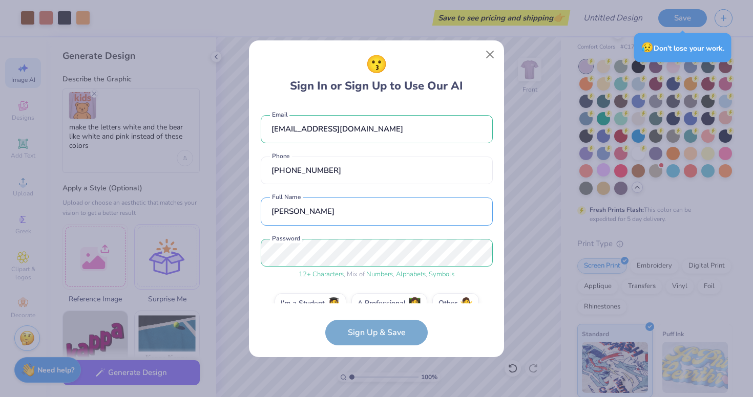
type input "Ainsley Ellis"
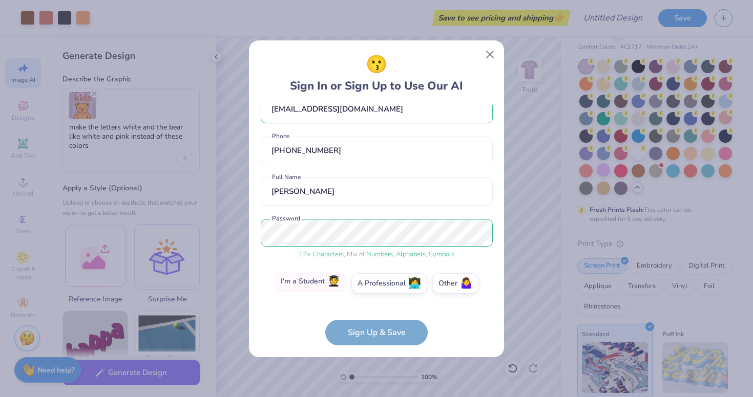
click at [317, 283] on label "I'm a Student 🧑‍🎓" at bounding box center [310, 282] width 72 height 20
click at [373, 303] on input "I'm a Student 🧑‍🎓" at bounding box center [376, 306] width 7 height 7
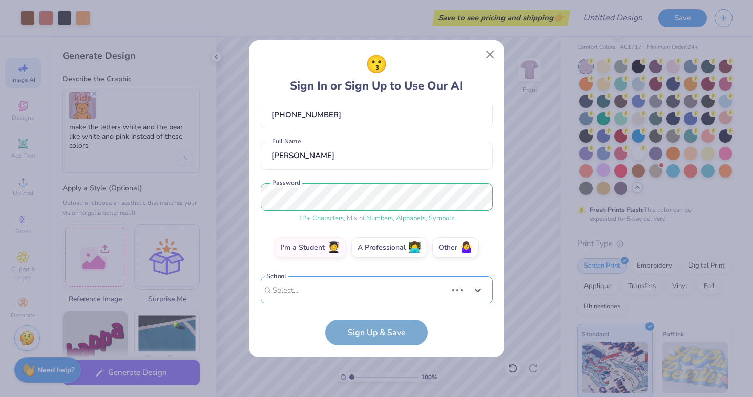
click at [308, 287] on div "Use Up and Down to choose options, press Enter to select the currently focused …" at bounding box center [377, 306] width 232 height 59
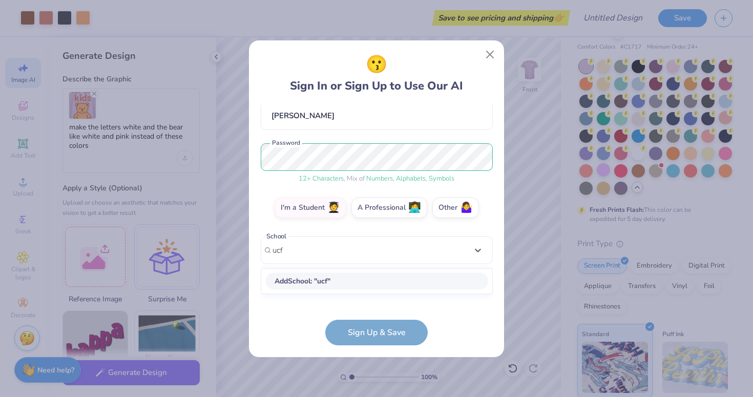
type input "ucf"
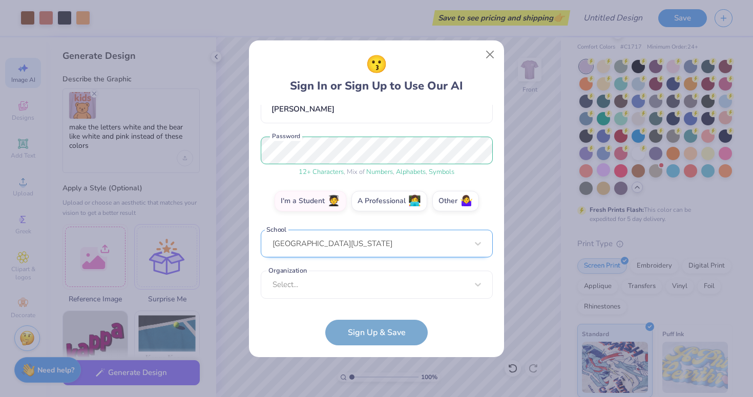
scroll to position [102, 0]
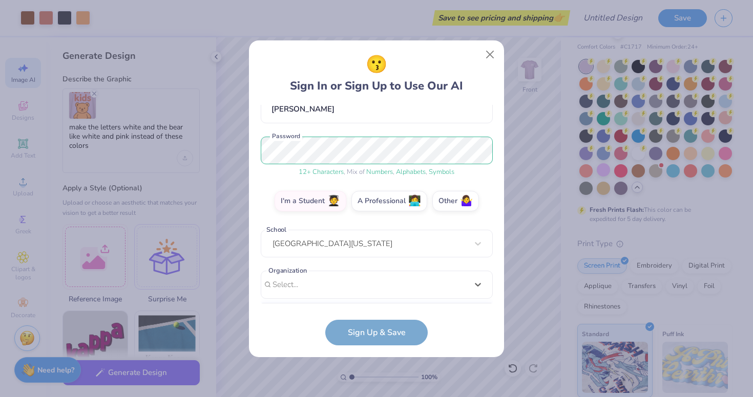
click at [295, 291] on div "option focused, 1 of 15. 15 results available. Use Up and Down to choose option…" at bounding box center [377, 364] width 232 height 187
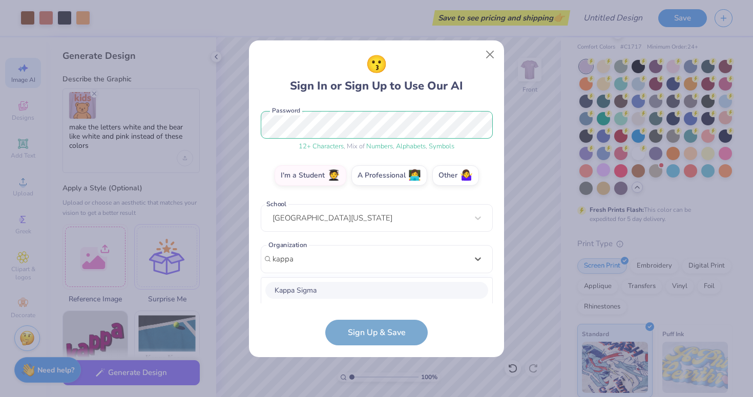
scroll to position [256, 0]
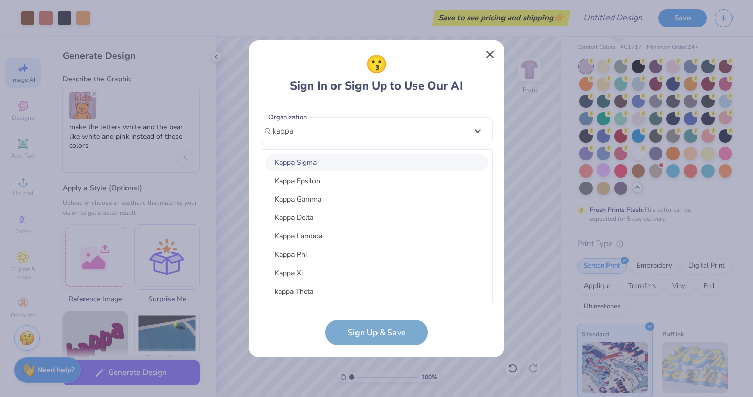
type input "kappa"
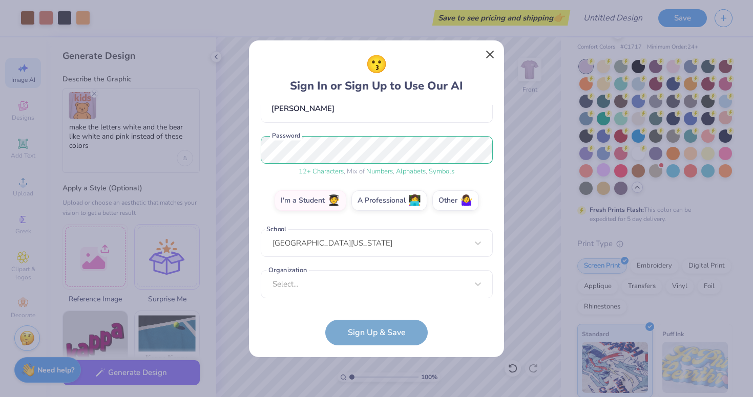
scroll to position [102, 0]
click at [488, 53] on button "Close" at bounding box center [489, 54] width 19 height 19
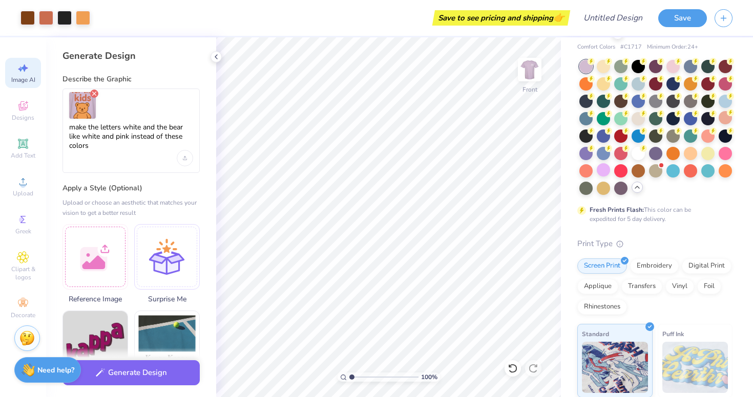
click at [95, 95] on icon "Remove uploaded image" at bounding box center [94, 94] width 8 height 8
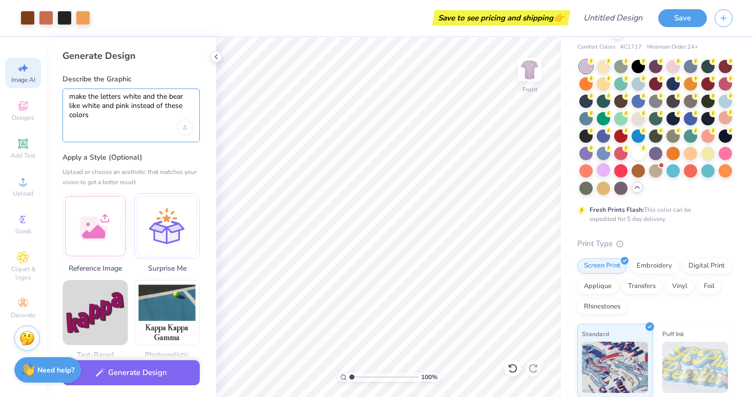
drag, startPoint x: 99, startPoint y: 118, endPoint x: 59, endPoint y: 97, distance: 44.7
click at [59, 97] on div "Generate Design Describe the Graphic make the letters white and the bear like w…" at bounding box center [131, 217] width 170 height 360
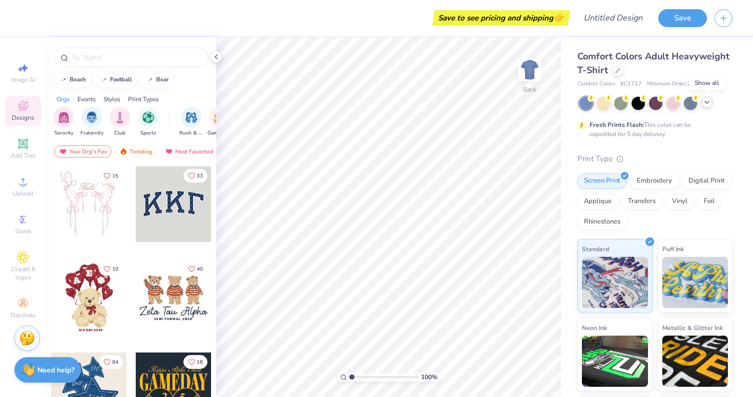
click at [707, 104] on icon at bounding box center [707, 102] width 8 height 8
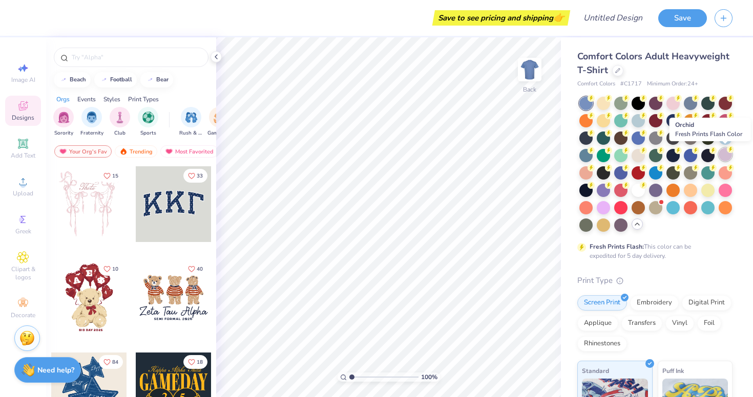
click at [727, 154] on div at bounding box center [724, 154] width 13 height 13
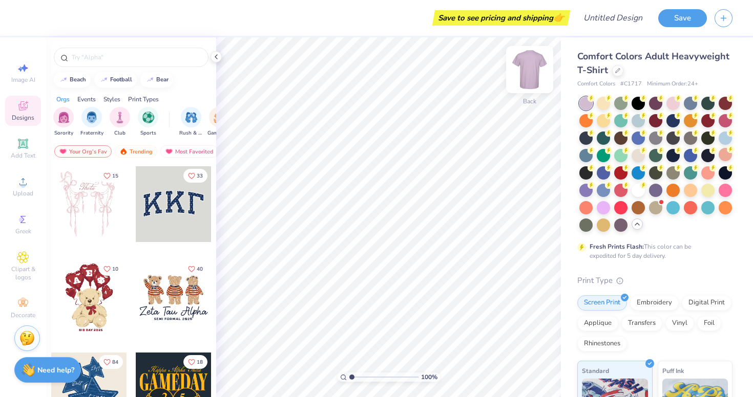
click at [534, 74] on img at bounding box center [529, 69] width 41 height 41
click at [30, 71] on div "Image AI" at bounding box center [23, 73] width 36 height 30
select select "4"
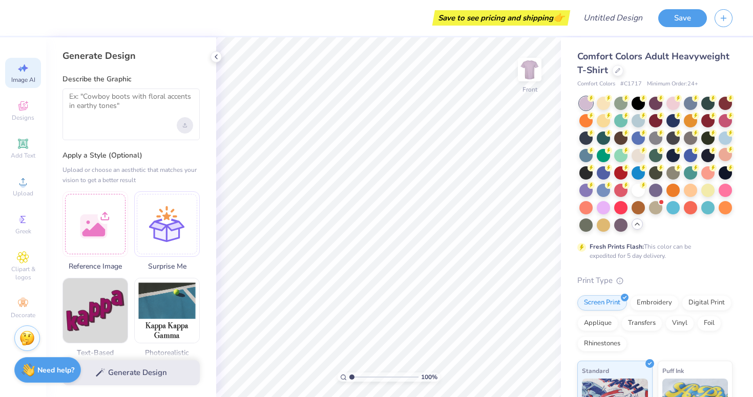
click at [181, 124] on div "Upload image" at bounding box center [185, 125] width 16 height 16
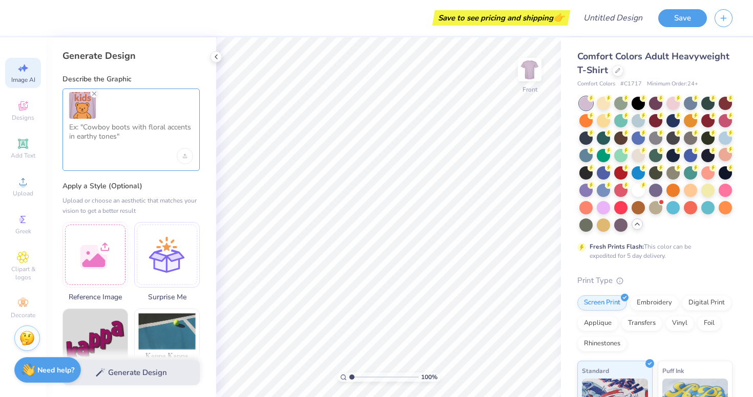
click at [92, 135] on textarea at bounding box center [131, 136] width 124 height 26
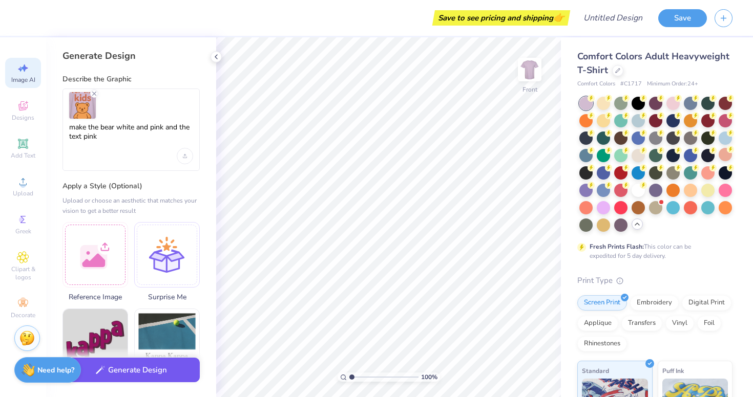
click at [114, 375] on button "Generate Design" at bounding box center [130, 370] width 137 height 25
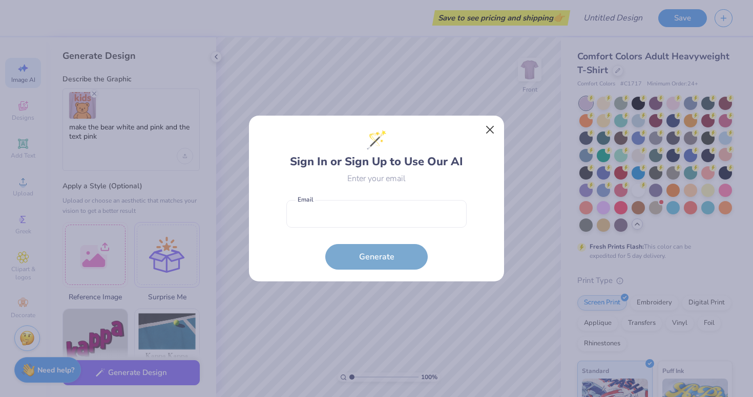
click at [487, 128] on button "Close" at bounding box center [489, 129] width 19 height 19
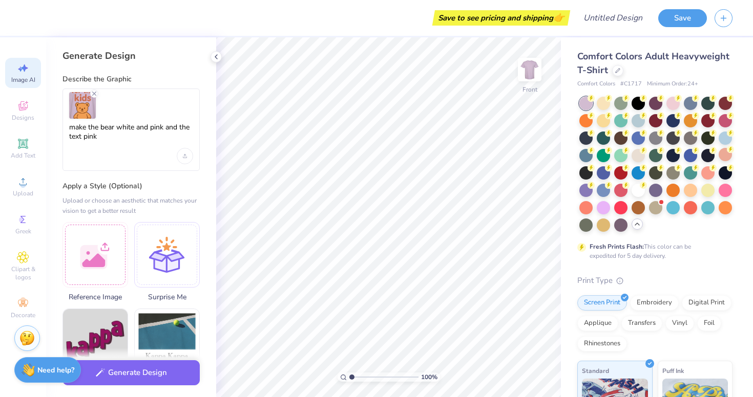
click at [99, 95] on div at bounding box center [131, 105] width 124 height 27
click at [91, 96] on icon "Remove uploaded image" at bounding box center [94, 94] width 8 height 8
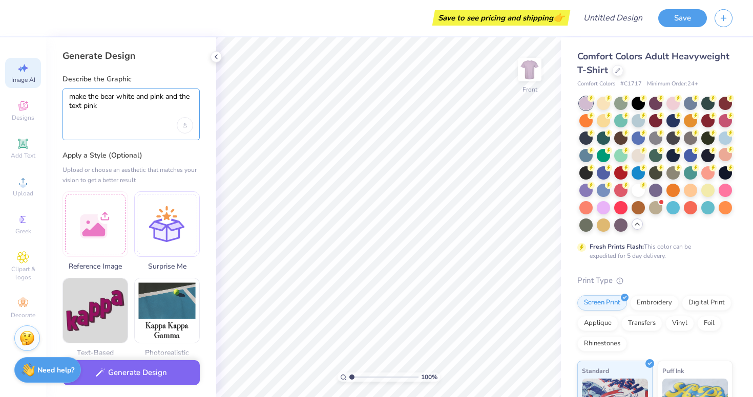
click at [116, 104] on textarea "make the bear white and pink and the text pink" at bounding box center [131, 105] width 124 height 26
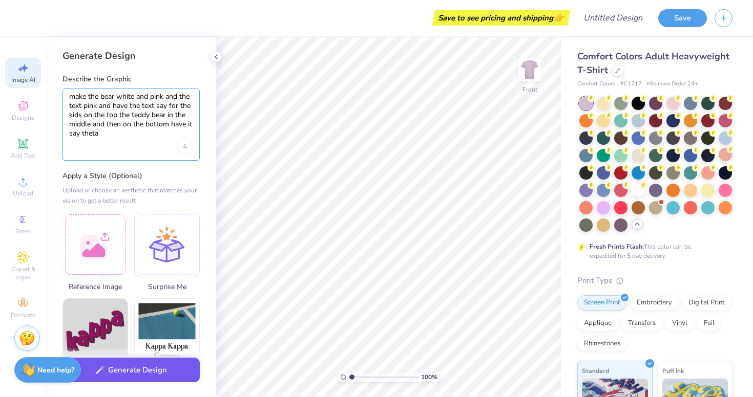
type textarea "make the bear white and pink and the text pink and have the text say for the ki…"
click at [122, 371] on button "Generate Design" at bounding box center [130, 370] width 137 height 25
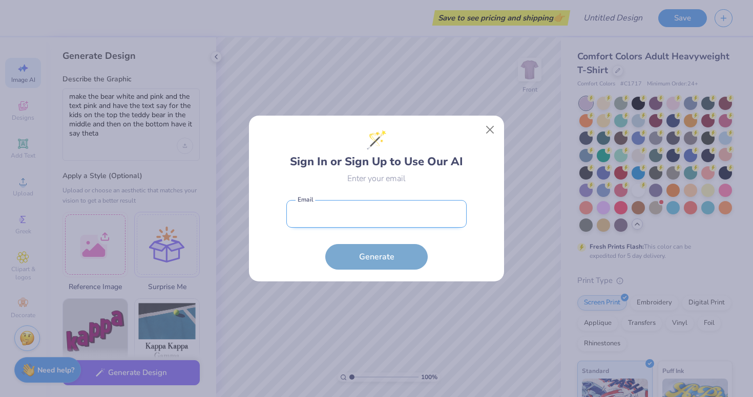
click at [350, 228] on input "email" at bounding box center [376, 214] width 180 height 28
type input "[EMAIL_ADDRESS][DOMAIN_NAME]"
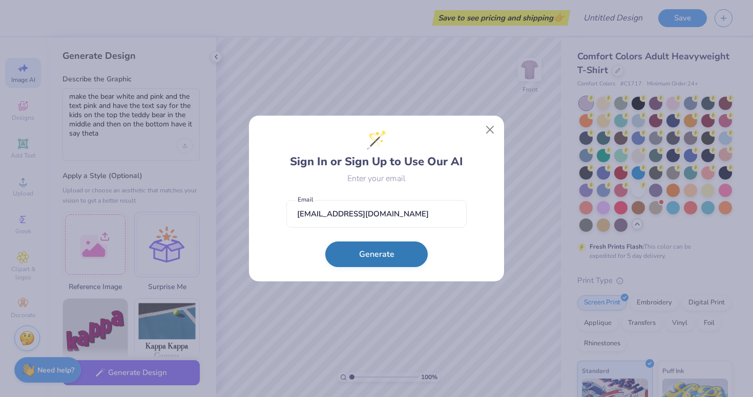
click at [357, 254] on button "Generate" at bounding box center [376, 255] width 102 height 26
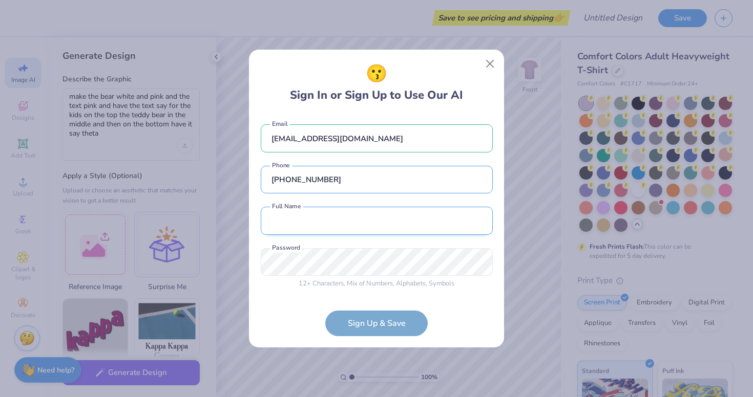
type input "[PHONE_NUMBER]"
type input "[PERSON_NAME]"
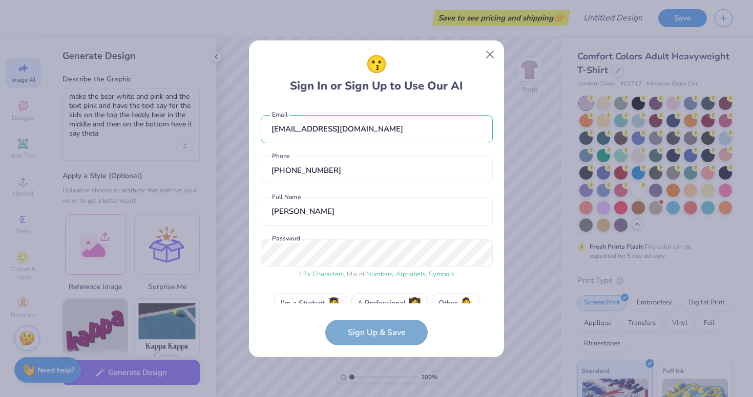
scroll to position [20, 0]
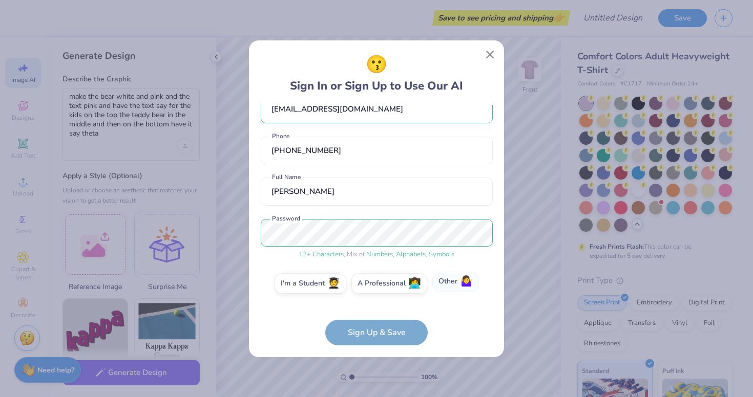
click at [452, 281] on label "Other 🤷‍♀️" at bounding box center [455, 282] width 47 height 20
click at [380, 303] on input "Other 🤷‍♀️" at bounding box center [376, 306] width 7 height 7
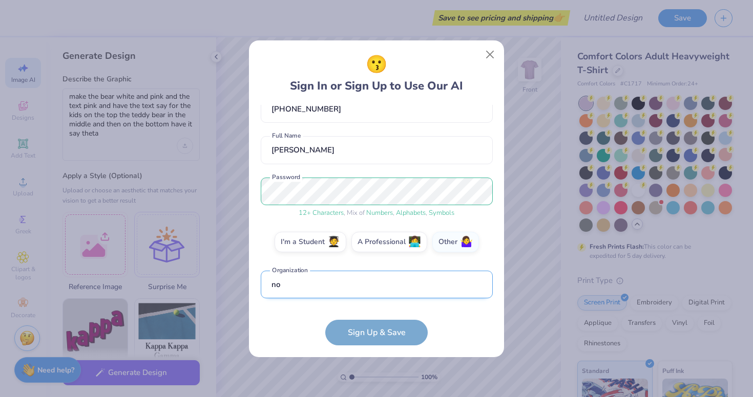
scroll to position [123, 0]
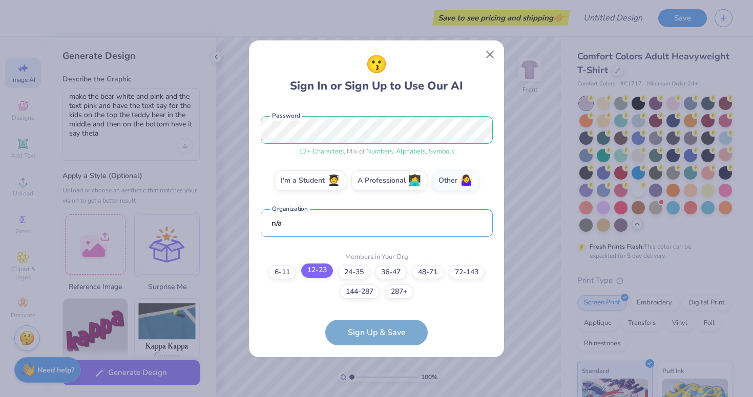
type input "n/a"
click at [323, 269] on label "12-23" at bounding box center [317, 271] width 32 height 14
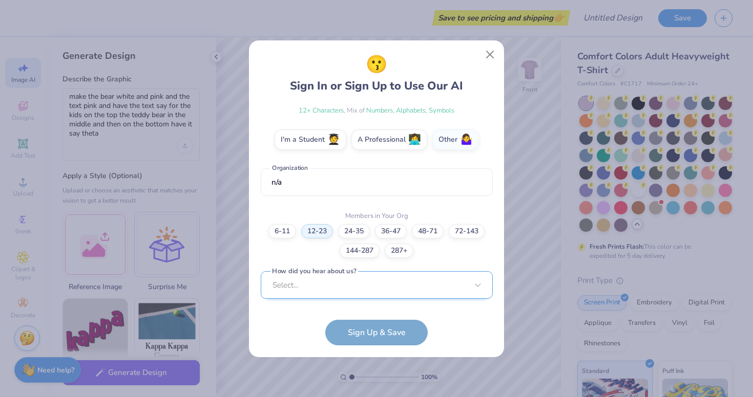
click at [336, 287] on div "Select..." at bounding box center [377, 285] width 232 height 28
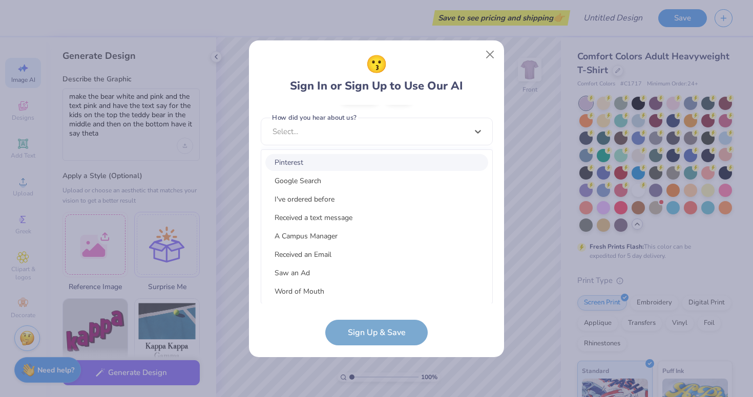
click at [317, 163] on div "Pinterest" at bounding box center [376, 162] width 223 height 17
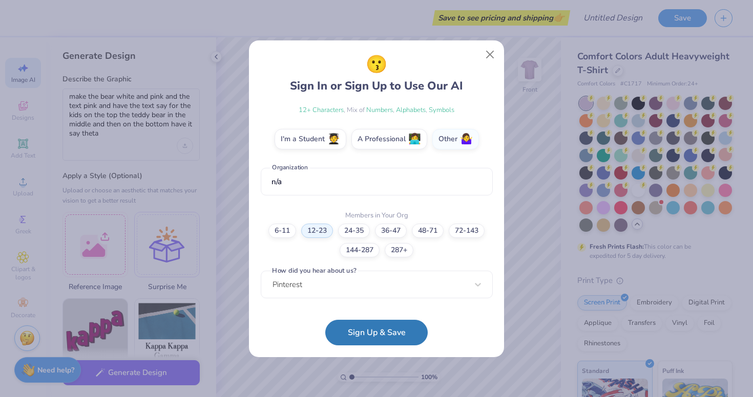
scroll to position [164, 0]
click at [377, 331] on button "Sign Up & Save" at bounding box center [376, 330] width 102 height 26
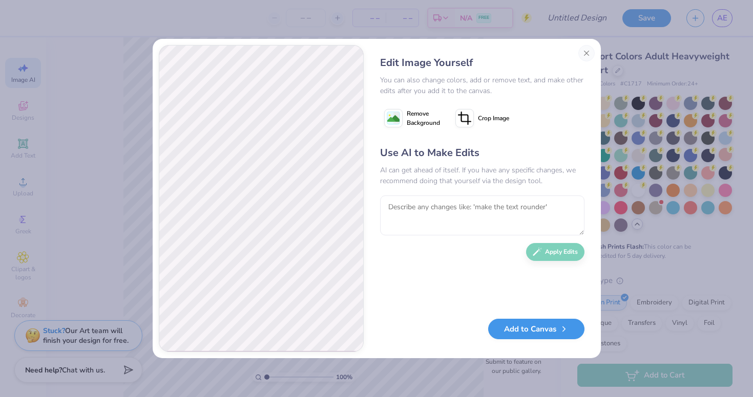
click at [549, 333] on button "Add to Canvas" at bounding box center [536, 329] width 96 height 21
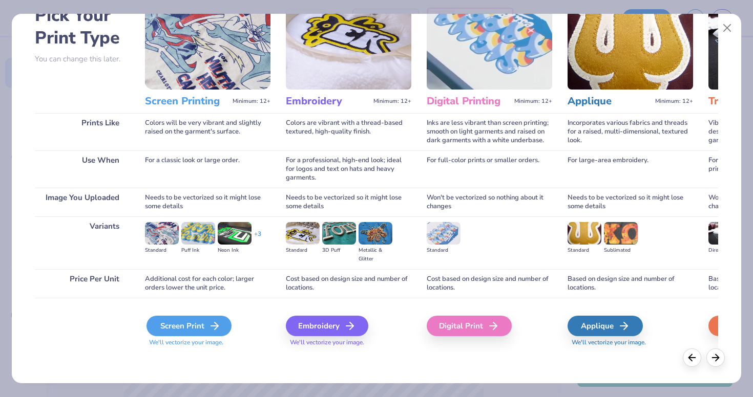
scroll to position [62, 0]
click at [188, 320] on div "Screen Print" at bounding box center [188, 326] width 85 height 20
